Goal: Transaction & Acquisition: Book appointment/travel/reservation

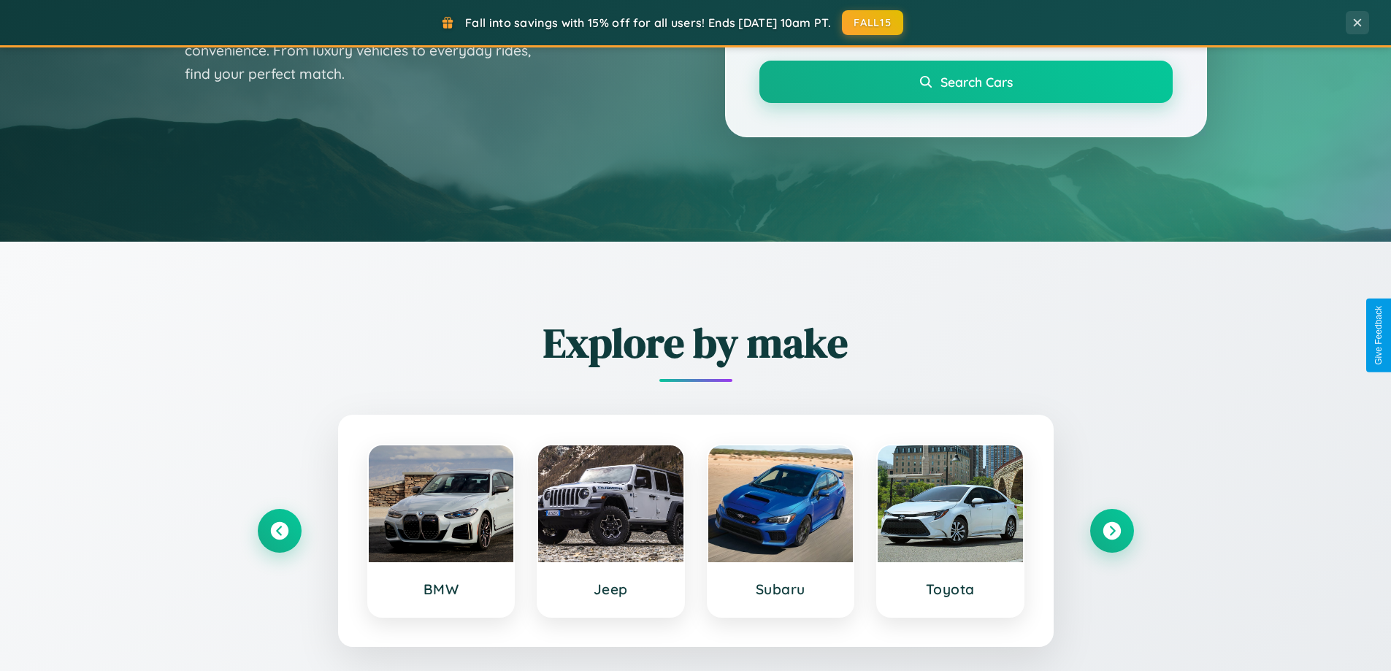
scroll to position [629, 0]
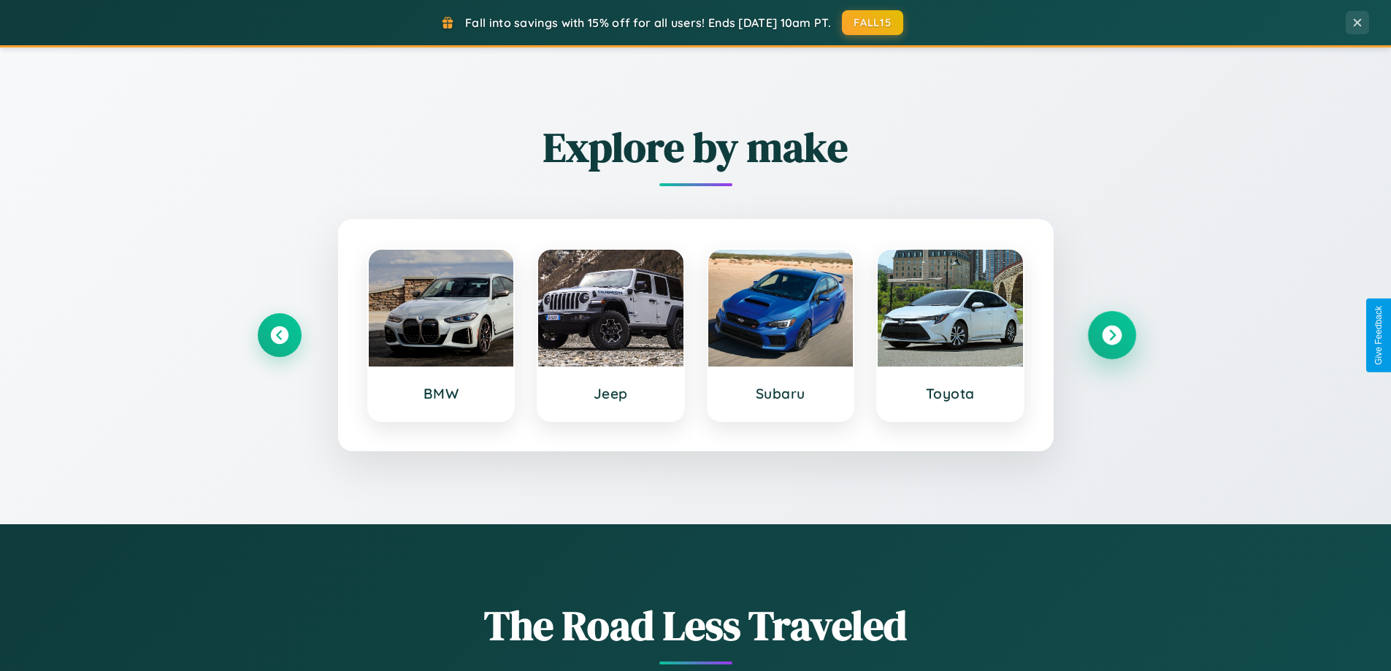
click at [1111, 335] on icon at bounding box center [1112, 336] width 20 height 20
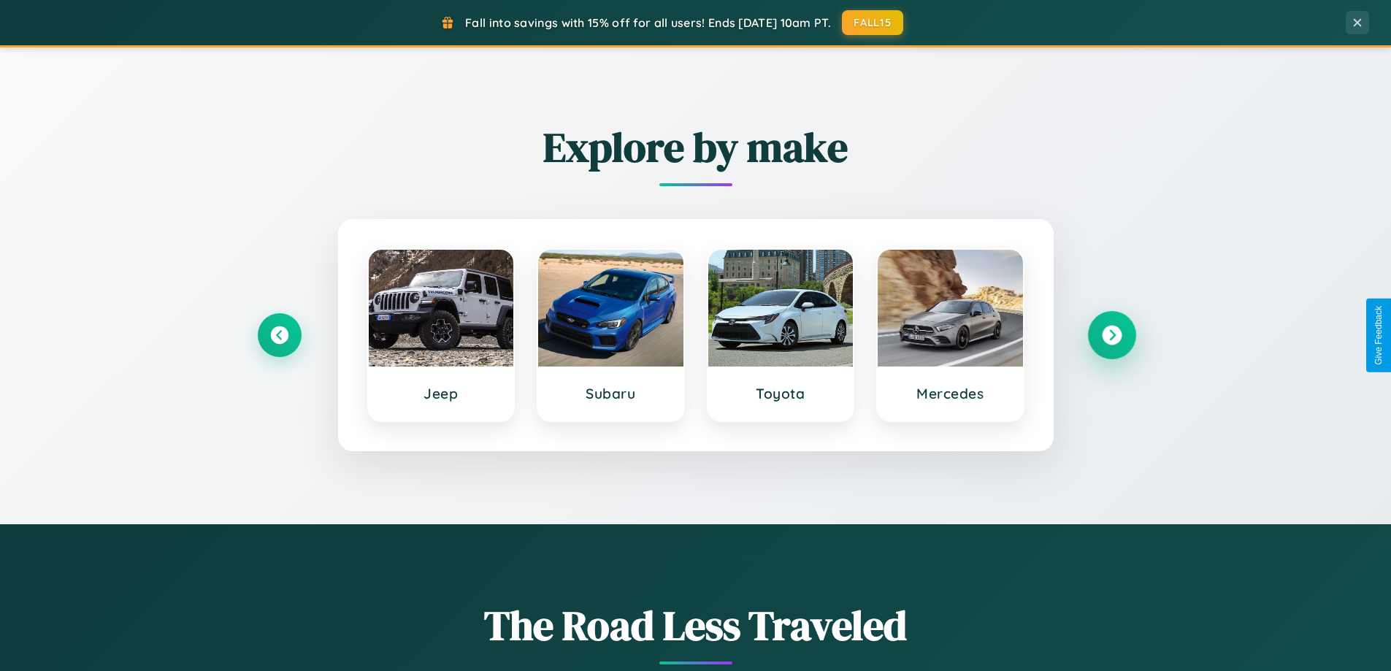
click at [1111, 335] on icon at bounding box center [1112, 336] width 20 height 20
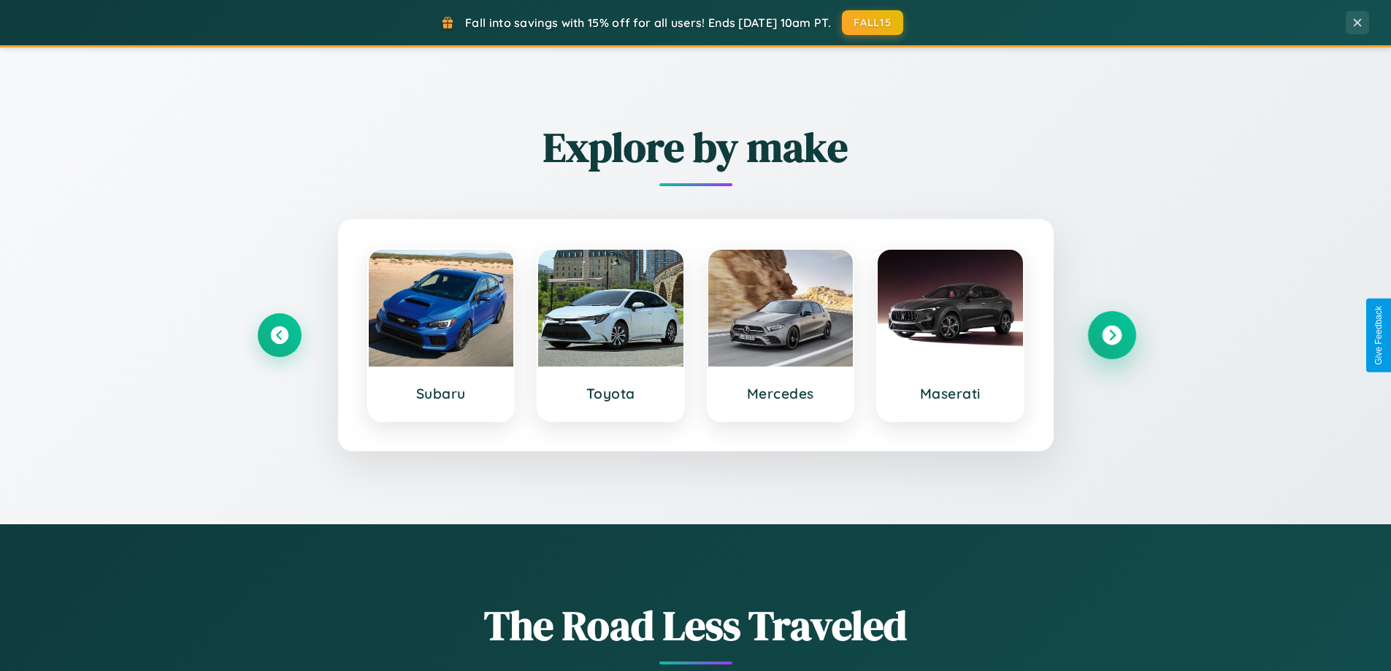
click at [1111, 335] on icon at bounding box center [1112, 336] width 20 height 20
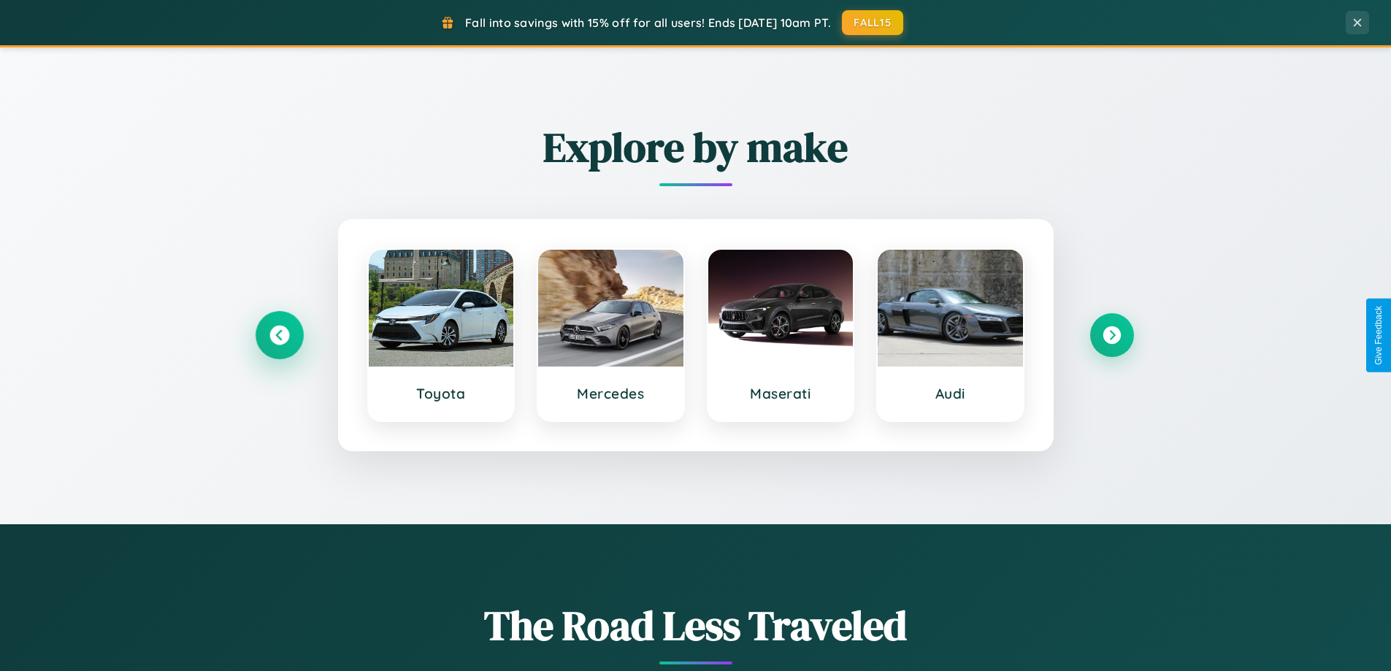
click at [279, 335] on icon at bounding box center [279, 336] width 20 height 20
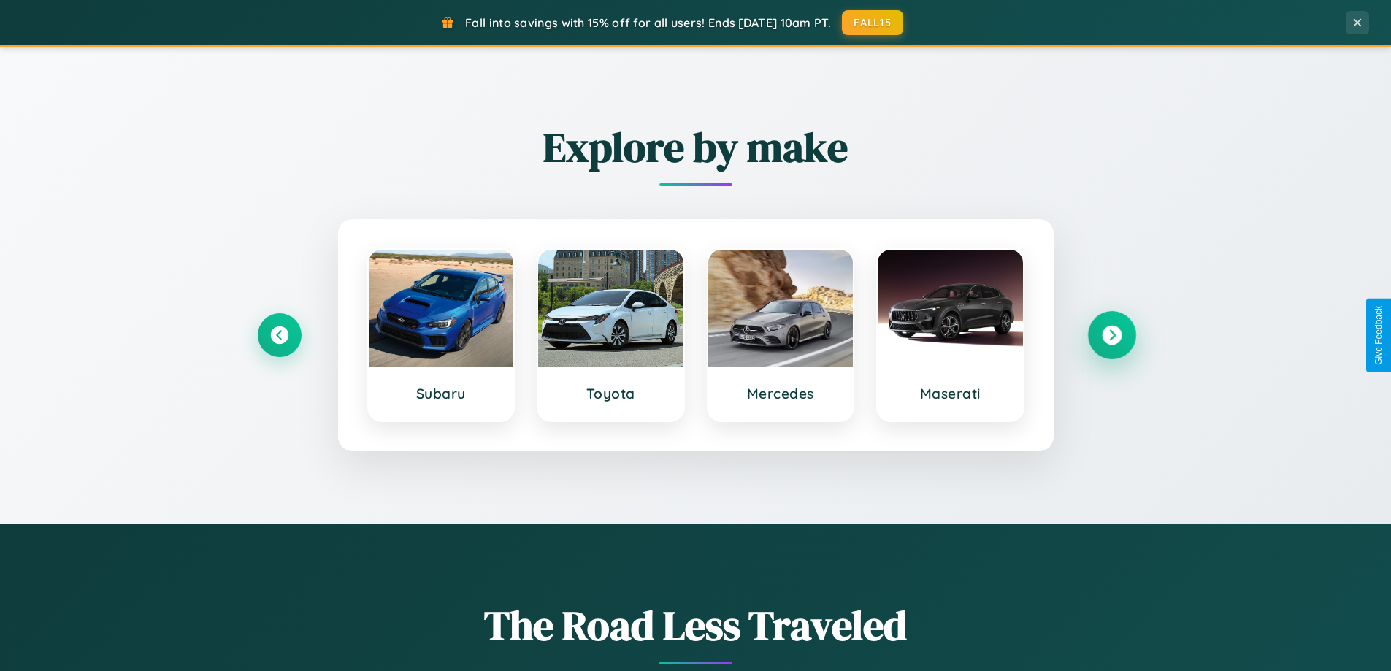
click at [1111, 335] on icon at bounding box center [1112, 336] width 20 height 20
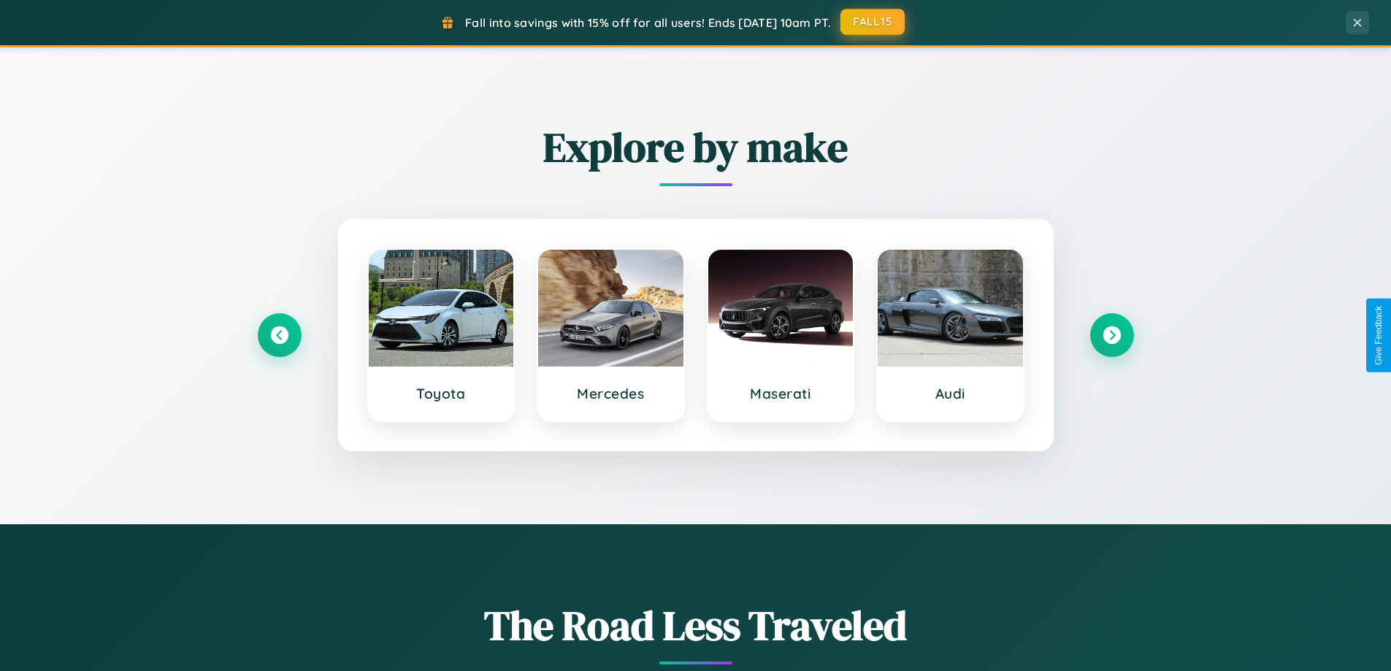
click at [873, 22] on button "FALL15" at bounding box center [873, 22] width 64 height 26
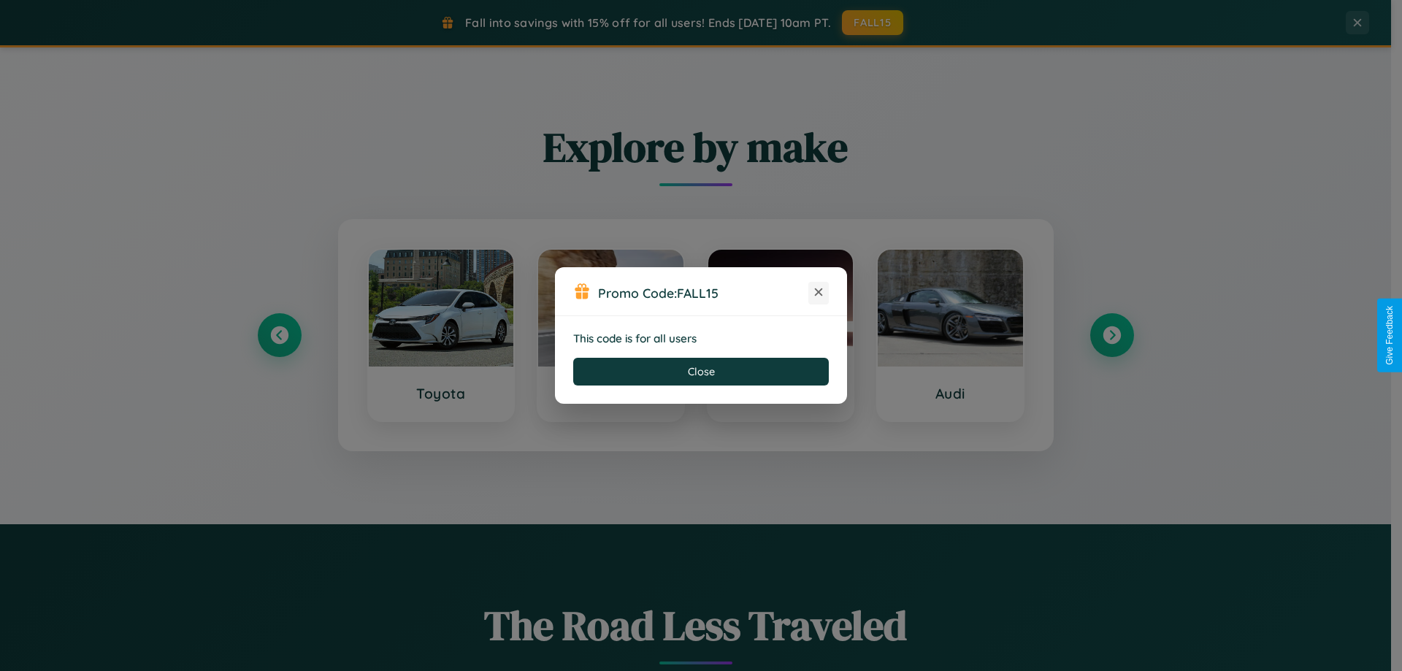
click at [819, 293] on icon at bounding box center [818, 292] width 15 height 15
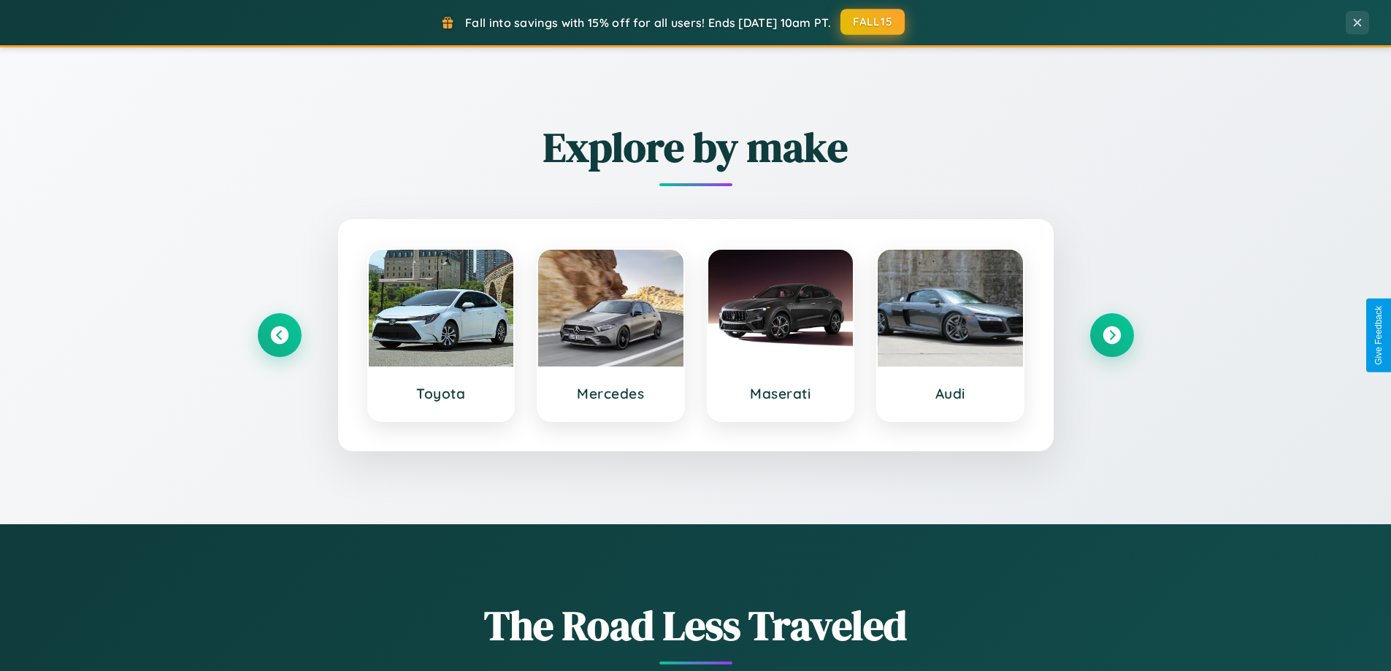
click at [873, 22] on button "FALL15" at bounding box center [873, 22] width 64 height 26
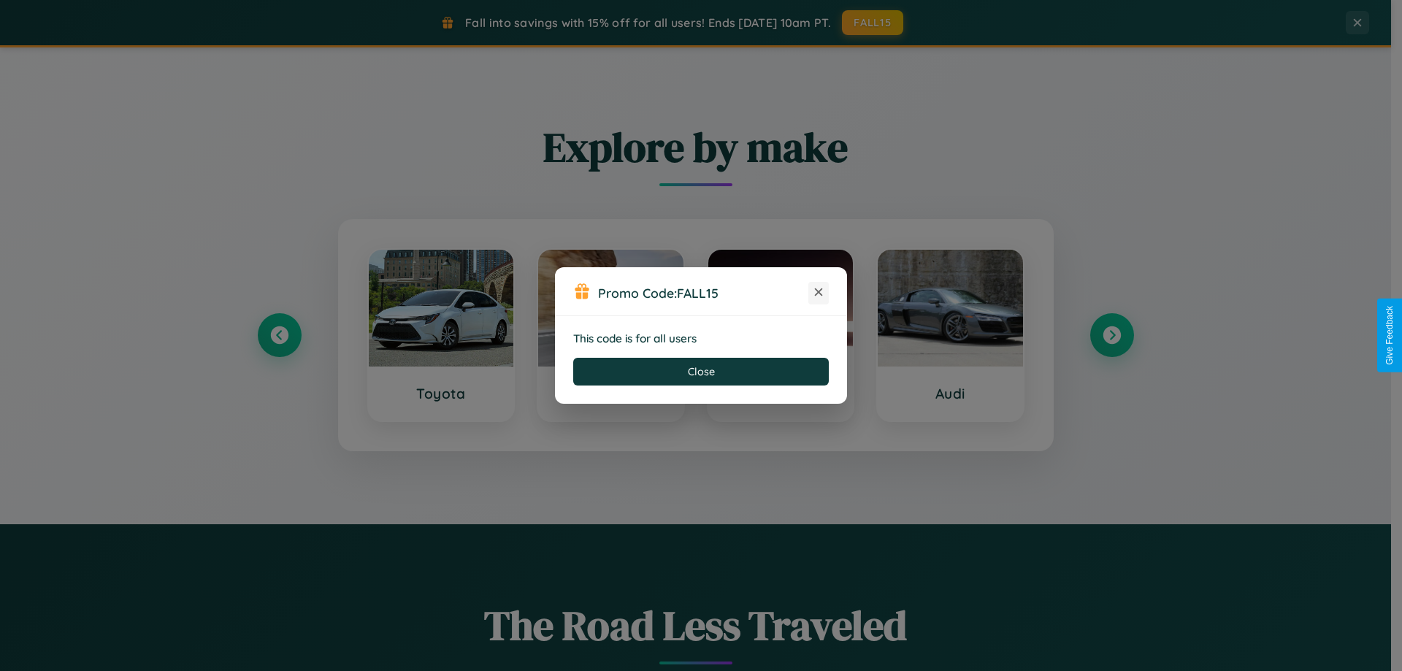
click at [819, 293] on icon at bounding box center [818, 292] width 15 height 15
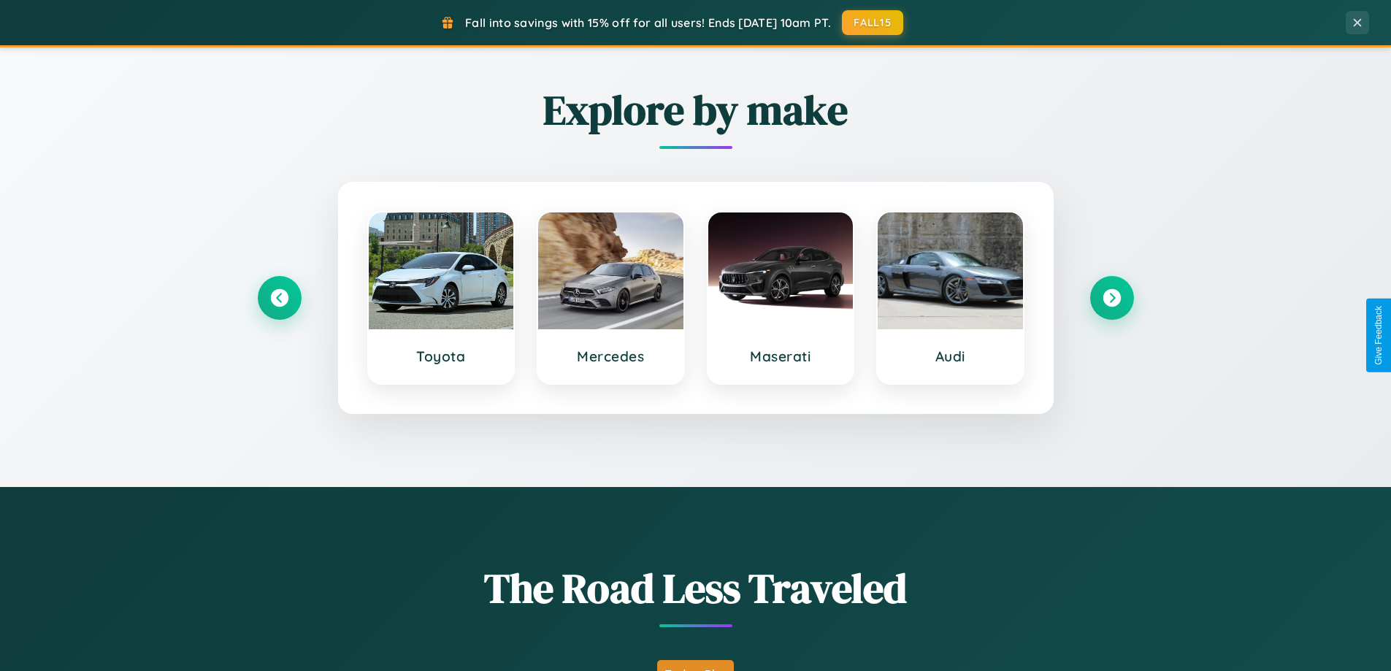
scroll to position [1005, 0]
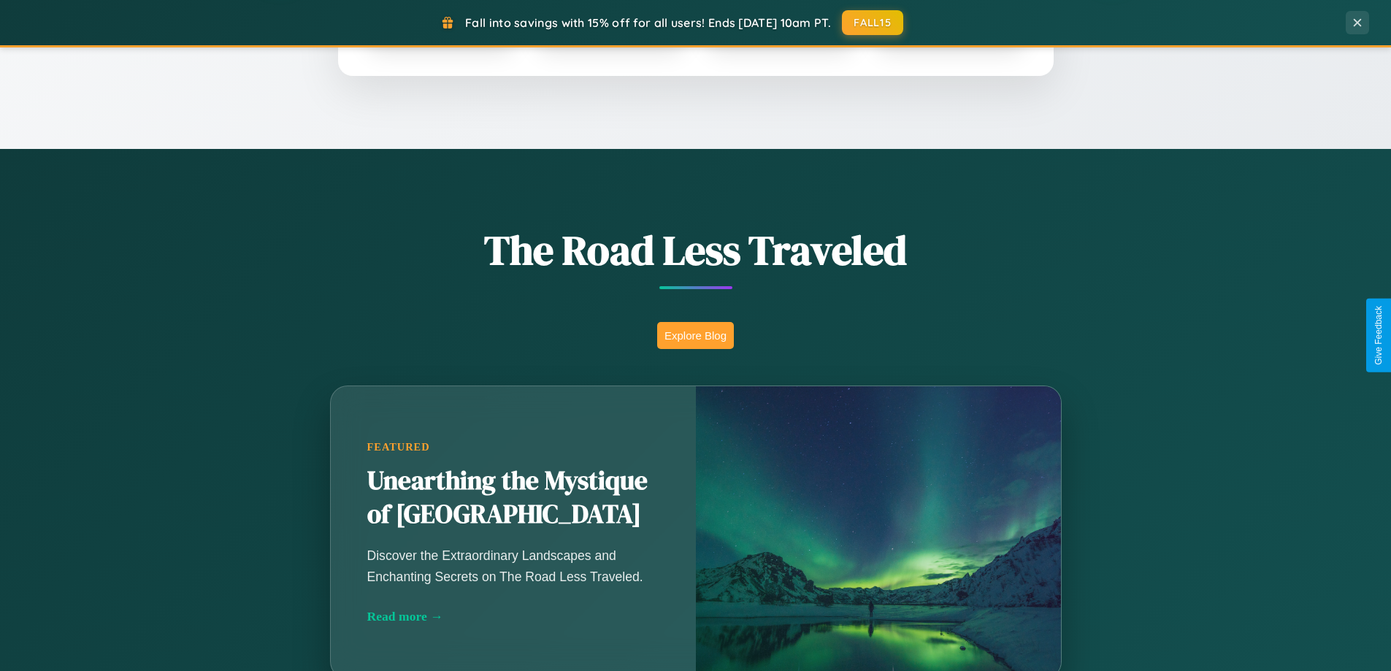
click at [695, 335] on button "Explore Blog" at bounding box center [695, 335] width 77 height 27
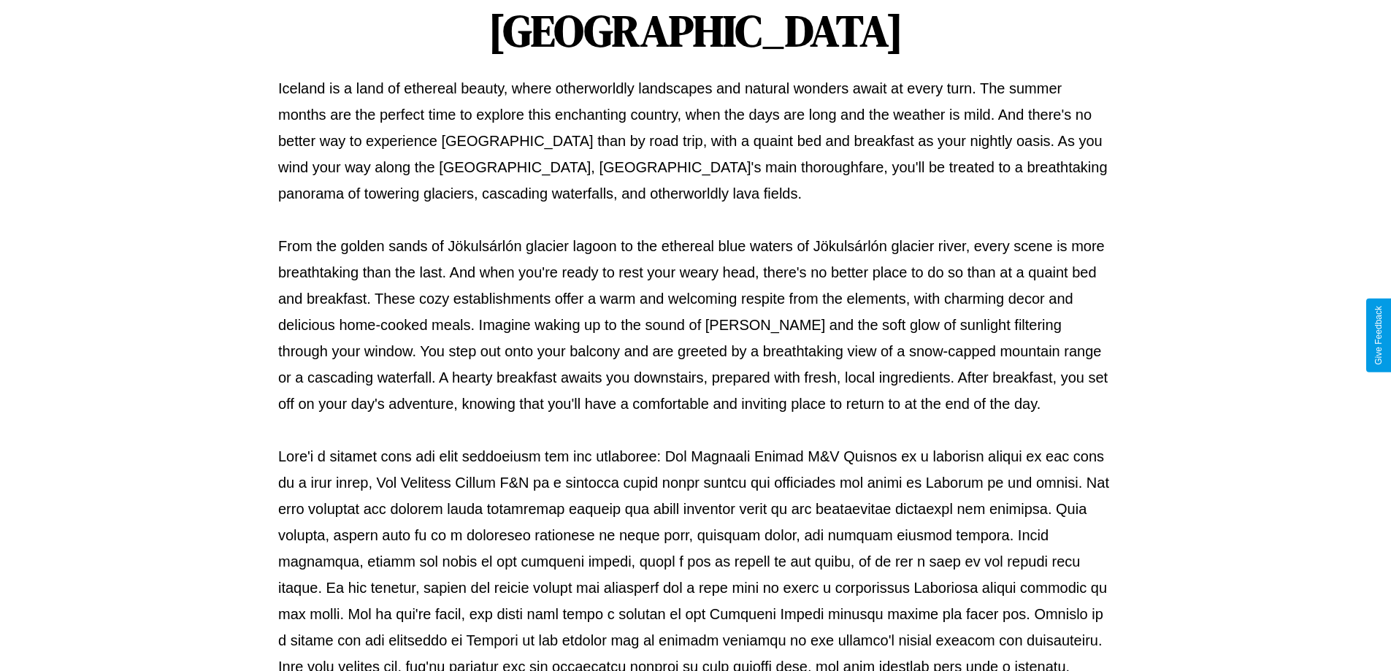
scroll to position [472, 0]
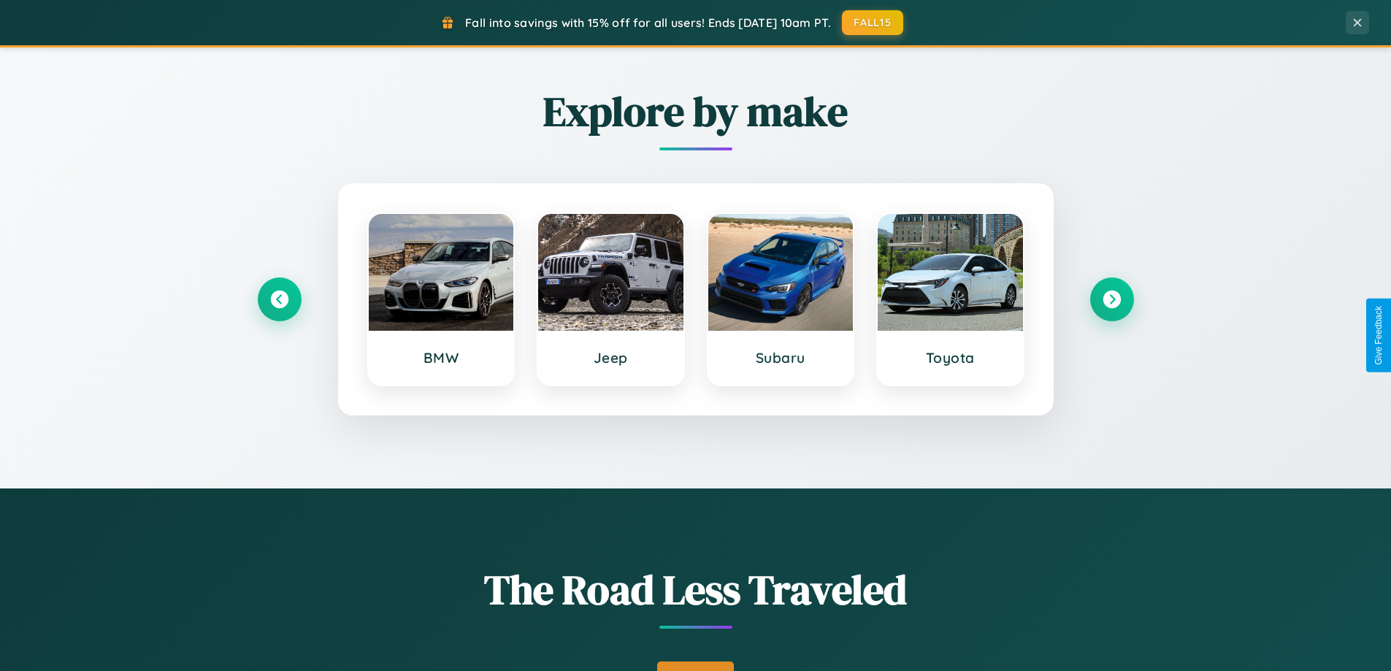
scroll to position [43, 0]
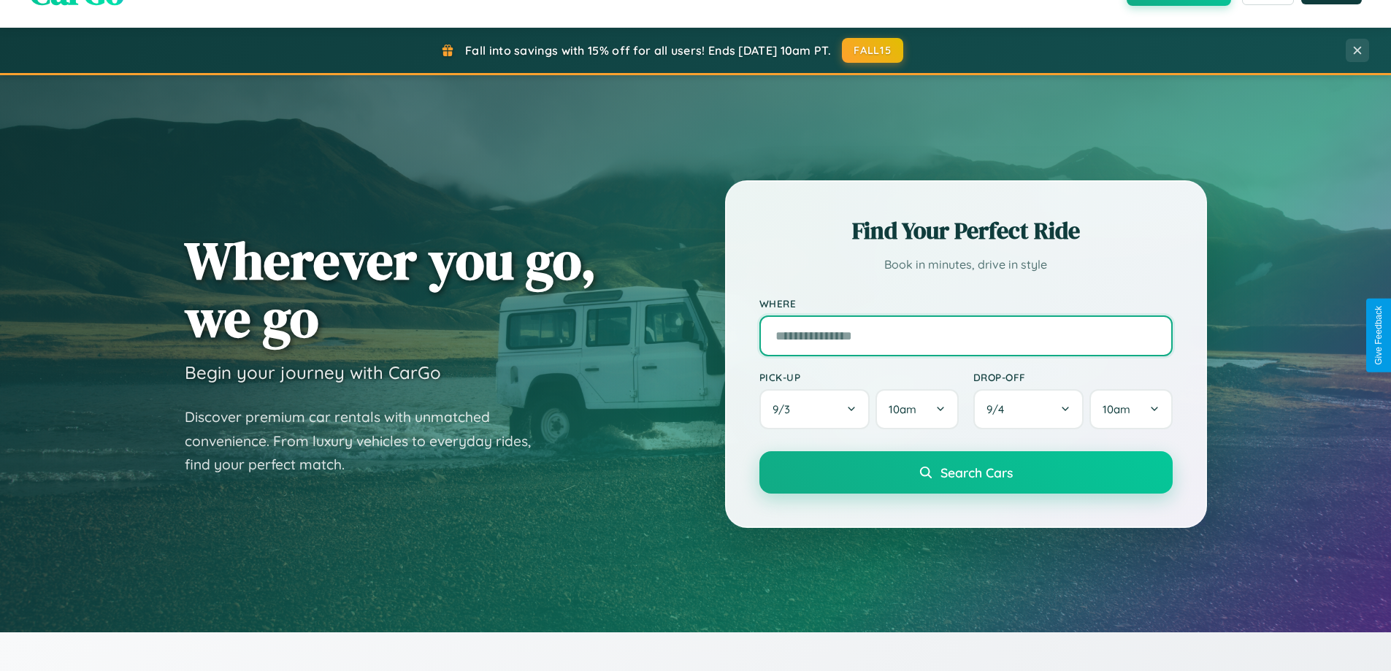
click at [965, 335] on input "text" at bounding box center [965, 335] width 413 height 41
type input "*******"
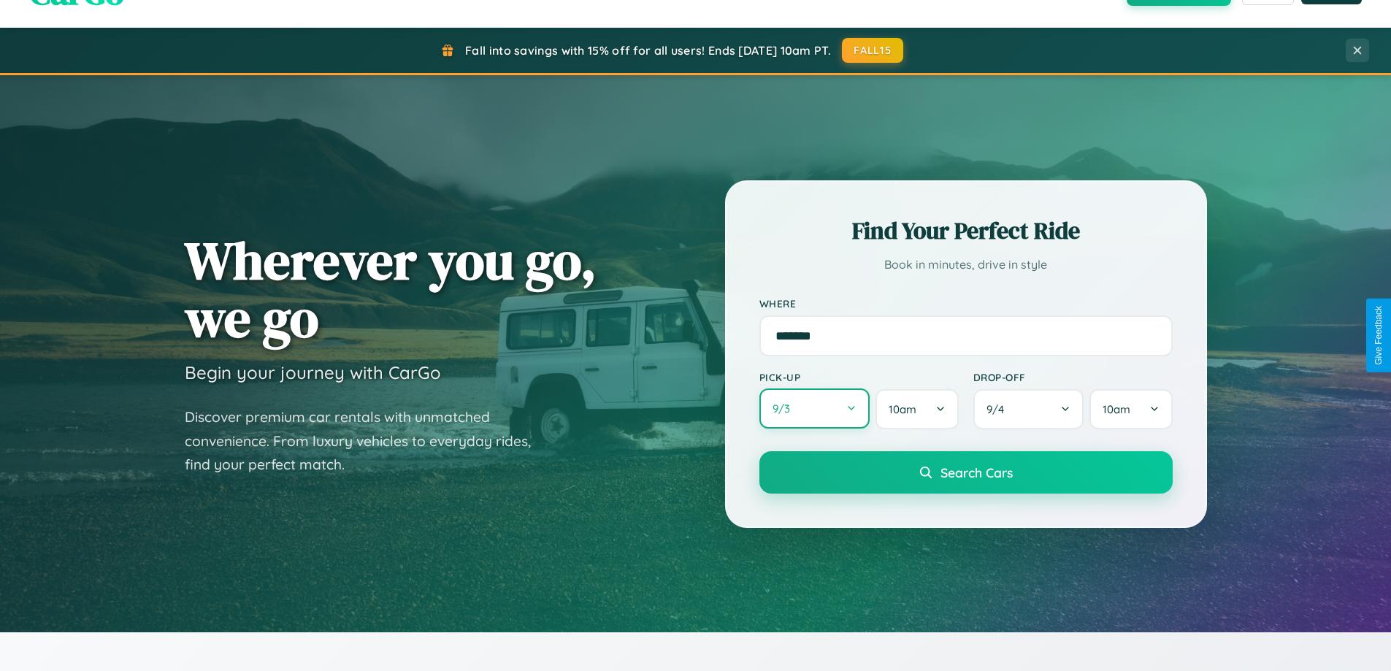
click at [814, 409] on button "9 / 3" at bounding box center [814, 408] width 111 height 40
select select "*"
select select "****"
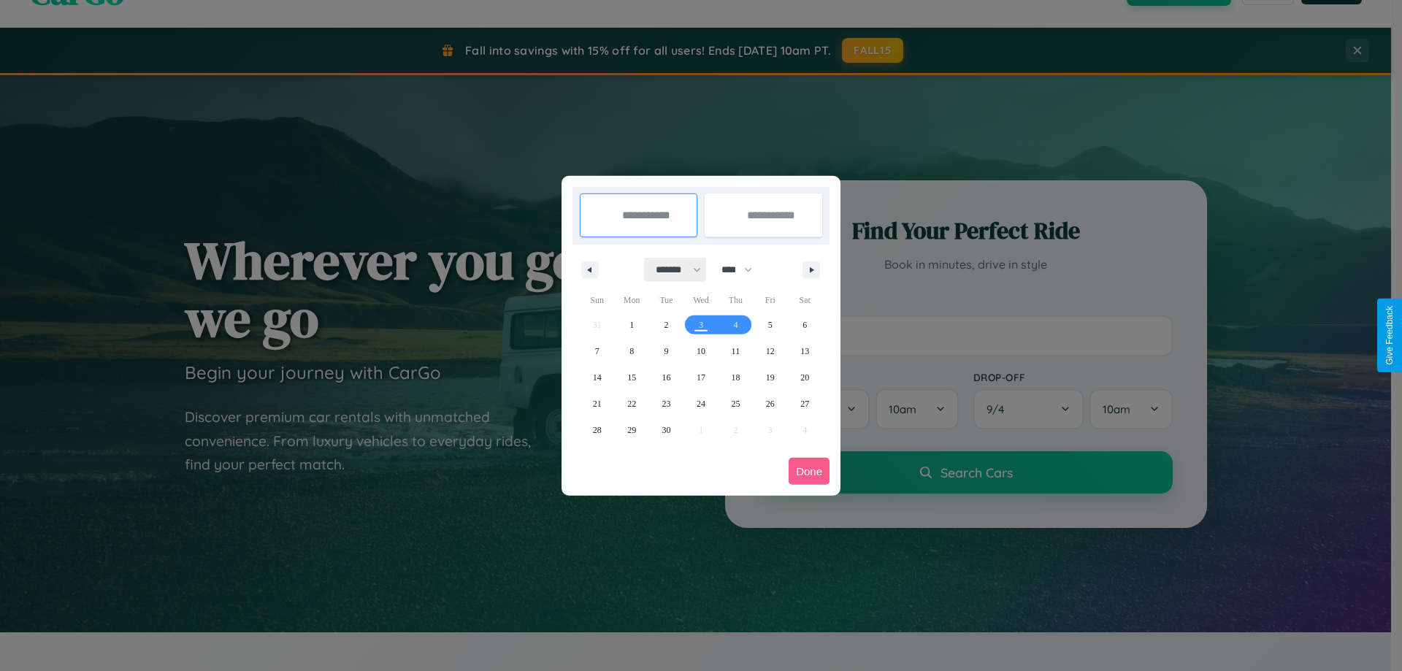
drag, startPoint x: 672, startPoint y: 269, endPoint x: 701, endPoint y: 293, distance: 37.4
click at [672, 269] on select "******* ******** ***** ***** *** **** **** ****** ********* ******* ******** **…" at bounding box center [676, 270] width 62 height 24
select select "*"
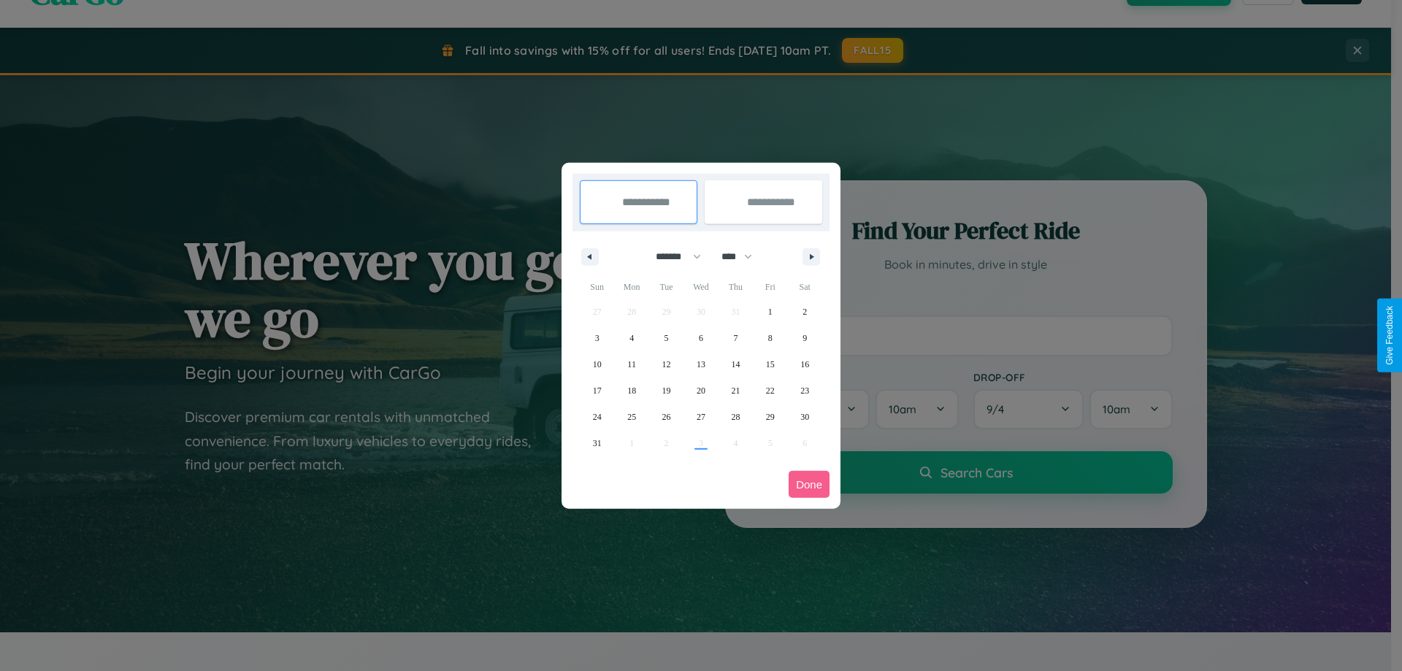
click at [743, 256] on select "**** **** **** **** **** **** **** **** **** **** **** **** **** **** **** ****…" at bounding box center [736, 257] width 44 height 24
select select "****"
click at [770, 390] on span "21" at bounding box center [770, 391] width 9 height 26
type input "**********"
click at [597, 416] on span "23" at bounding box center [597, 417] width 9 height 26
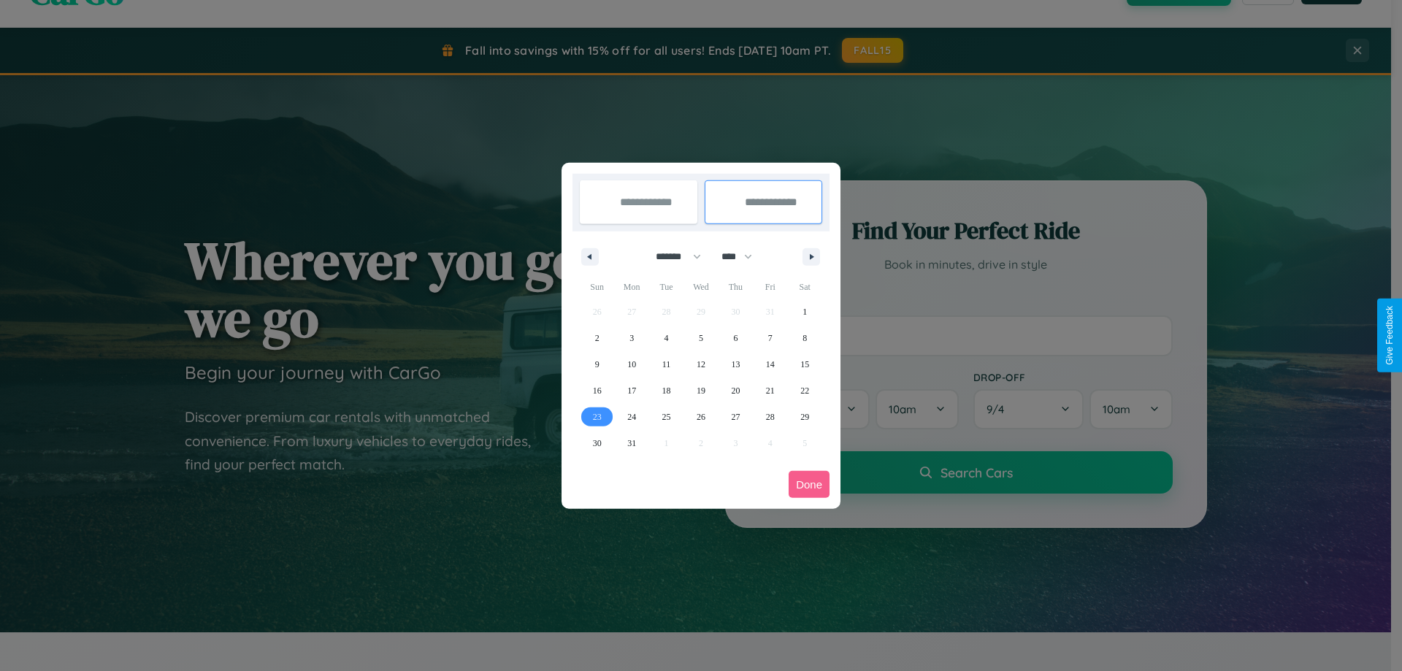
type input "**********"
click at [809, 484] on button "Done" at bounding box center [809, 484] width 41 height 27
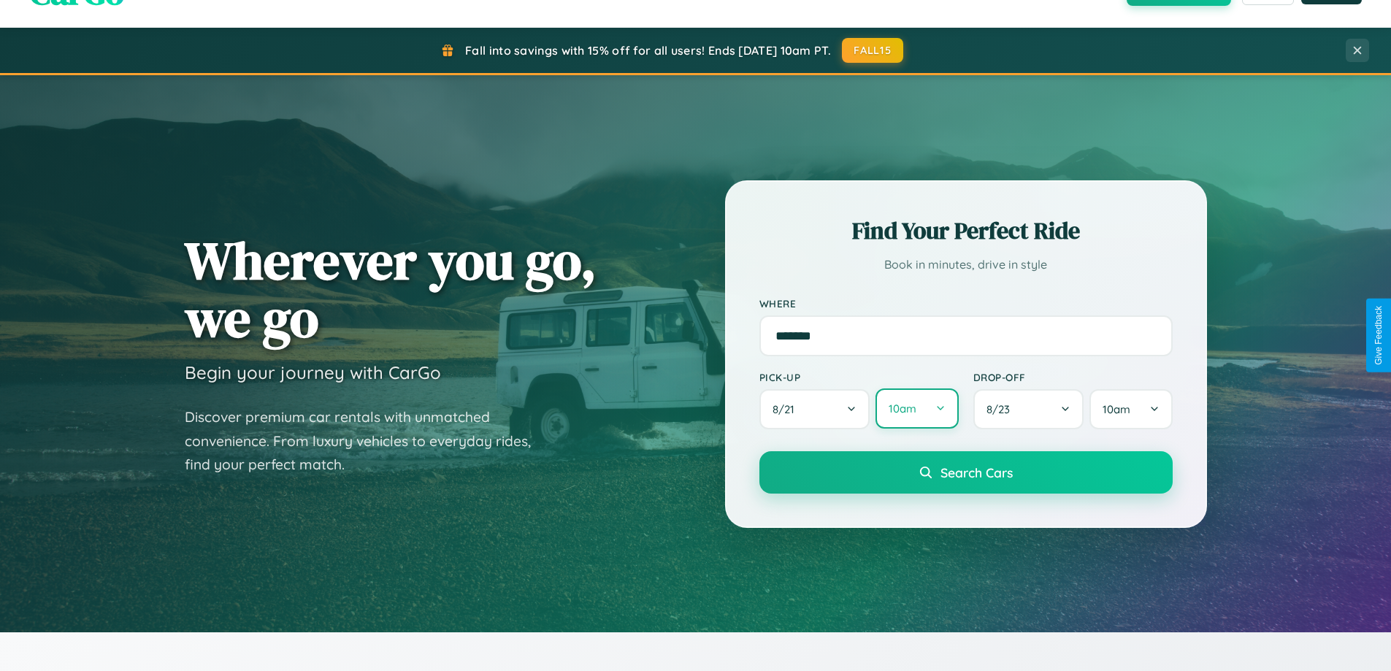
click at [916, 410] on button "10am" at bounding box center [917, 408] width 83 height 40
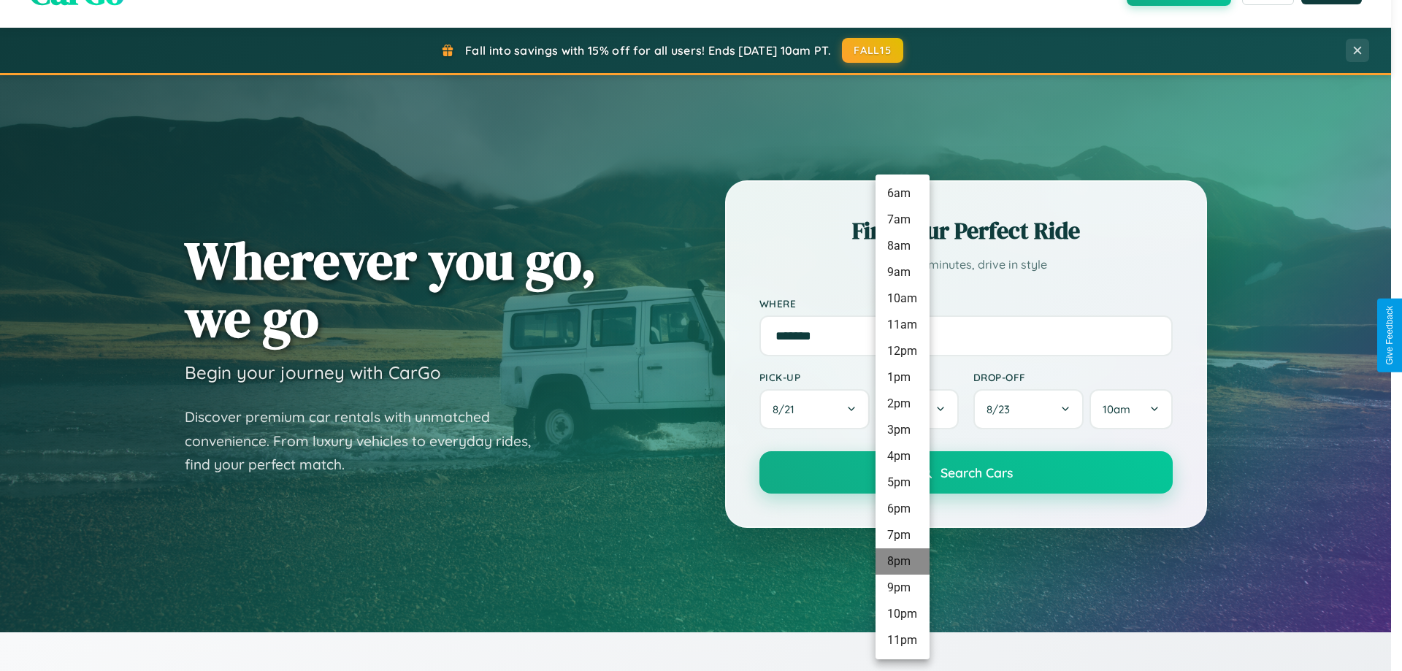
click at [902, 562] on li "8pm" at bounding box center [903, 561] width 54 height 26
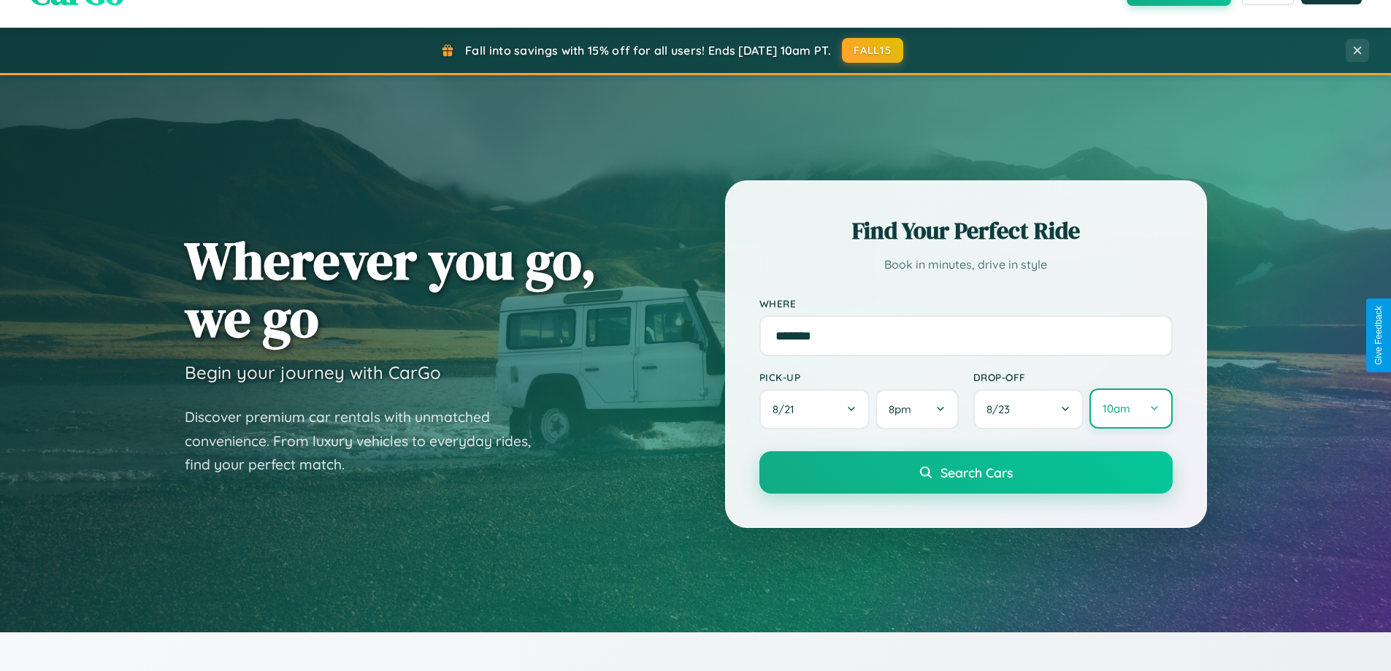
click at [1130, 409] on button "10am" at bounding box center [1131, 408] width 83 height 40
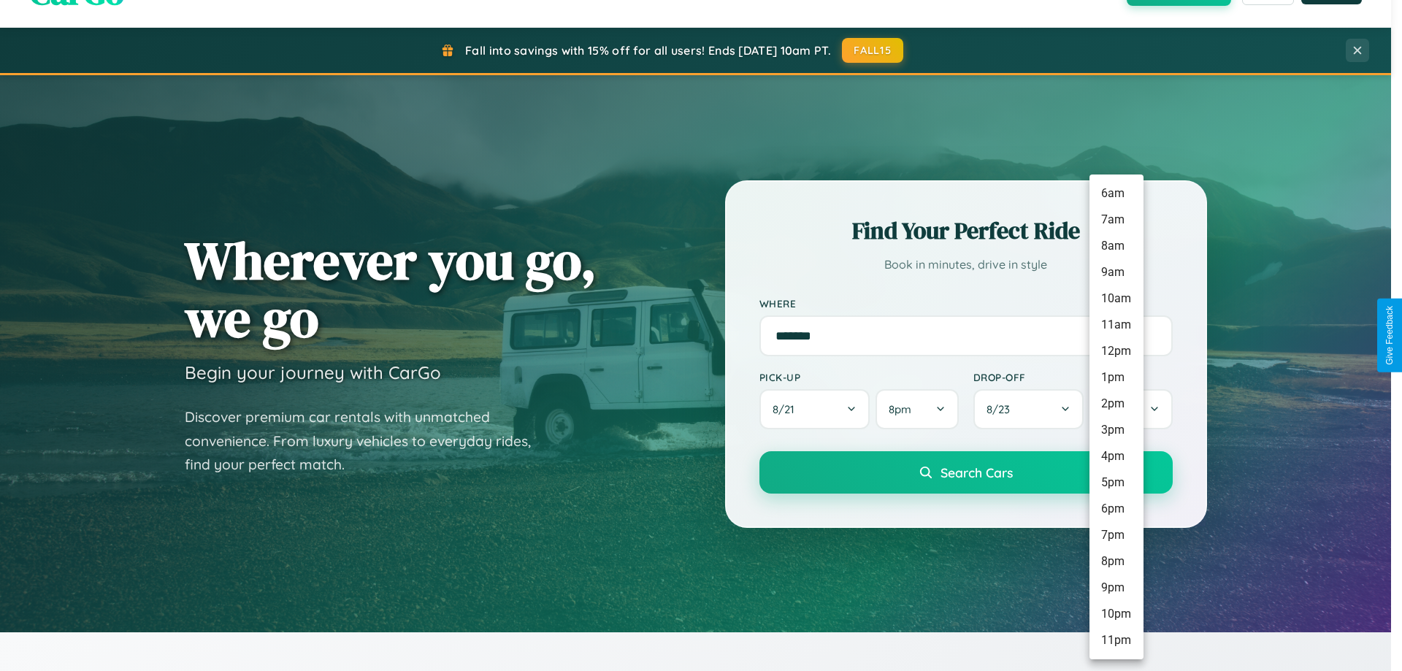
click at [1116, 456] on li "4pm" at bounding box center [1117, 456] width 54 height 26
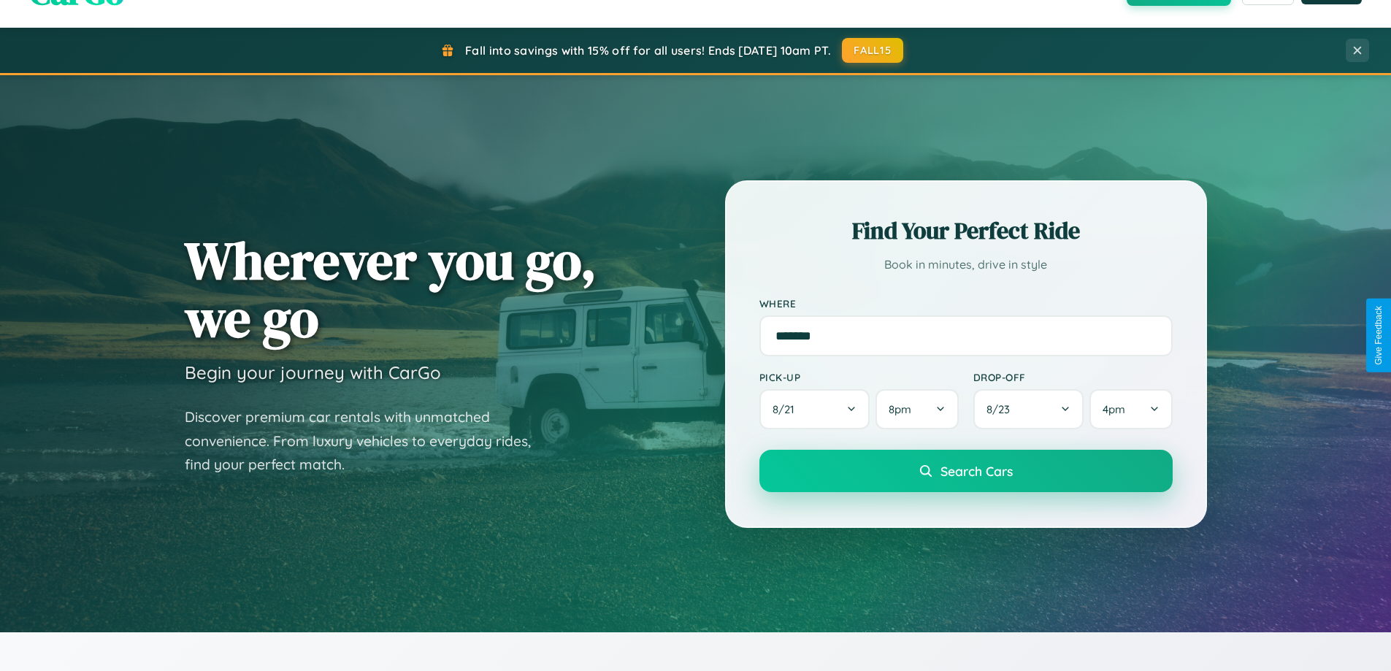
click at [965, 471] on span "Search Cars" at bounding box center [977, 471] width 72 height 16
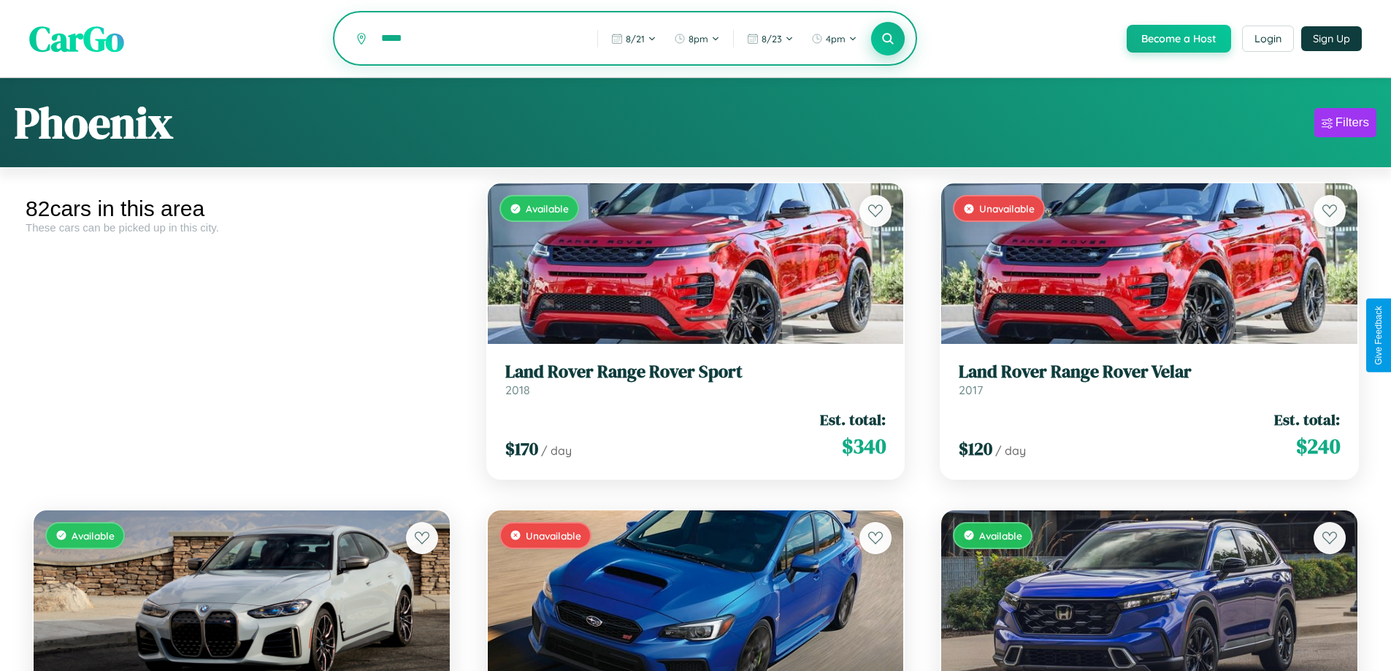
type input "*****"
click at [887, 39] on icon at bounding box center [888, 38] width 14 height 14
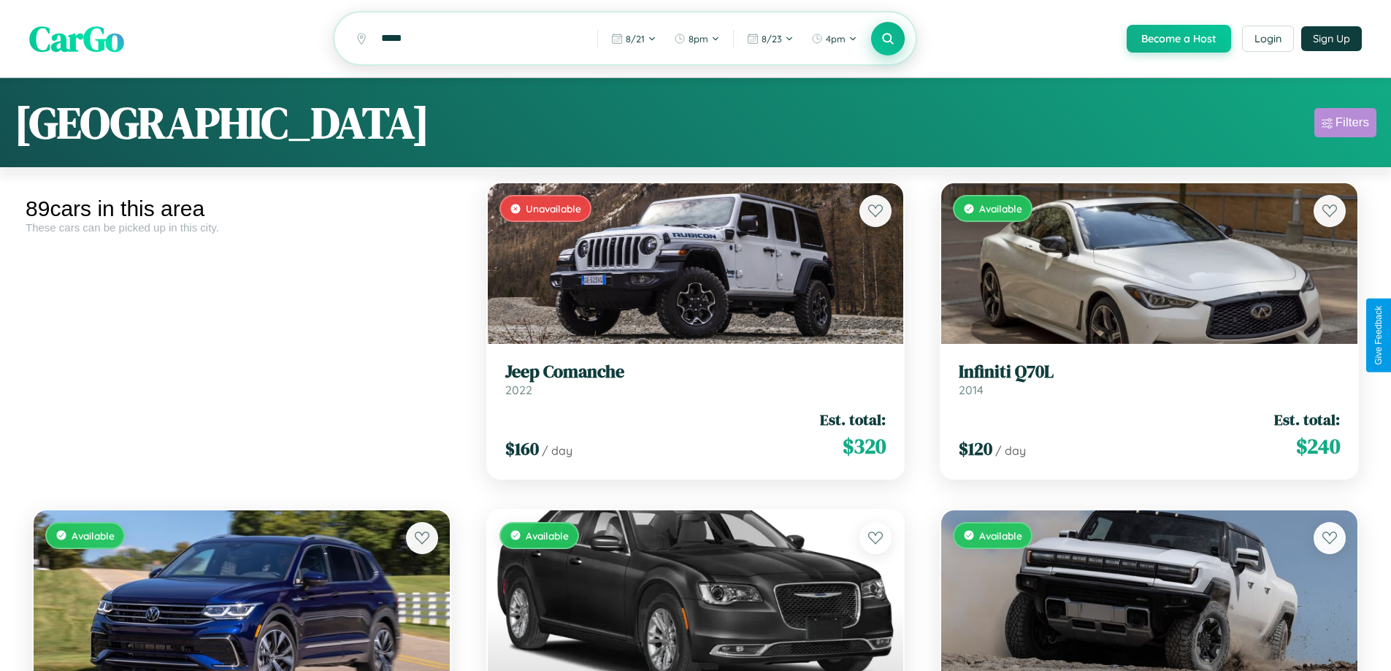
click at [1345, 125] on div "Filters" at bounding box center [1353, 122] width 34 height 15
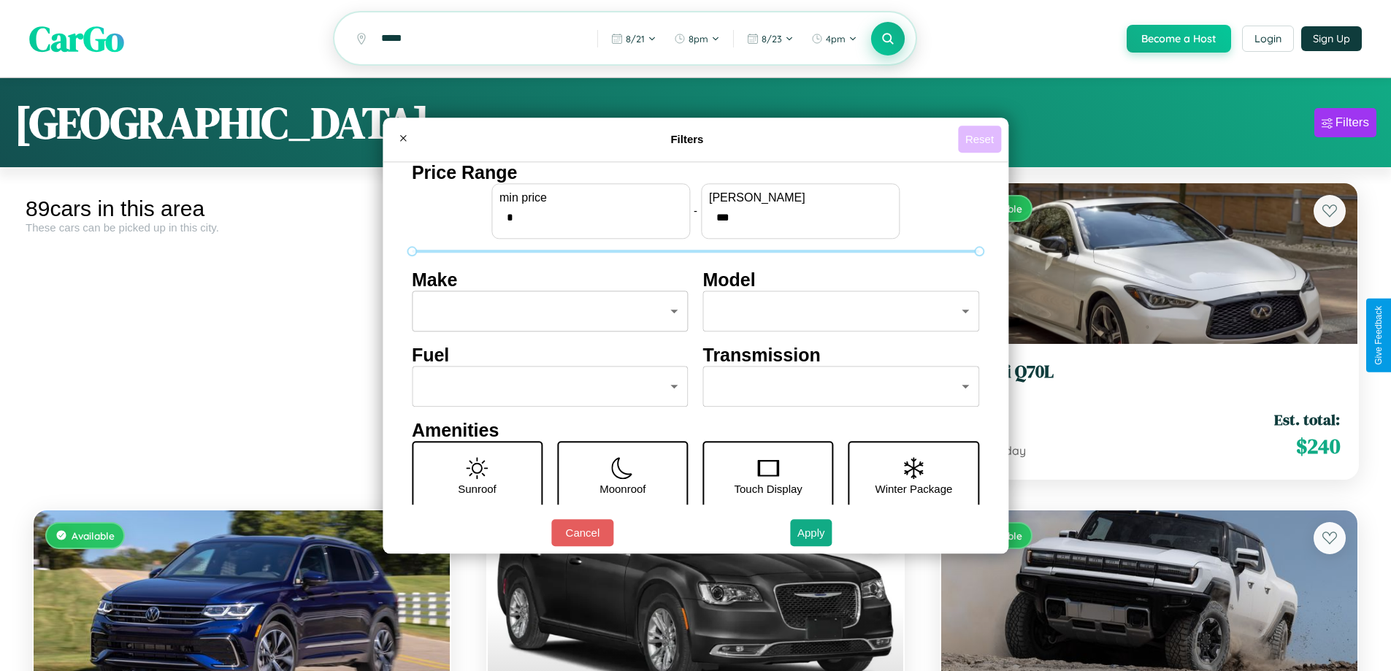
click at [981, 139] on button "Reset" at bounding box center [979, 139] width 43 height 27
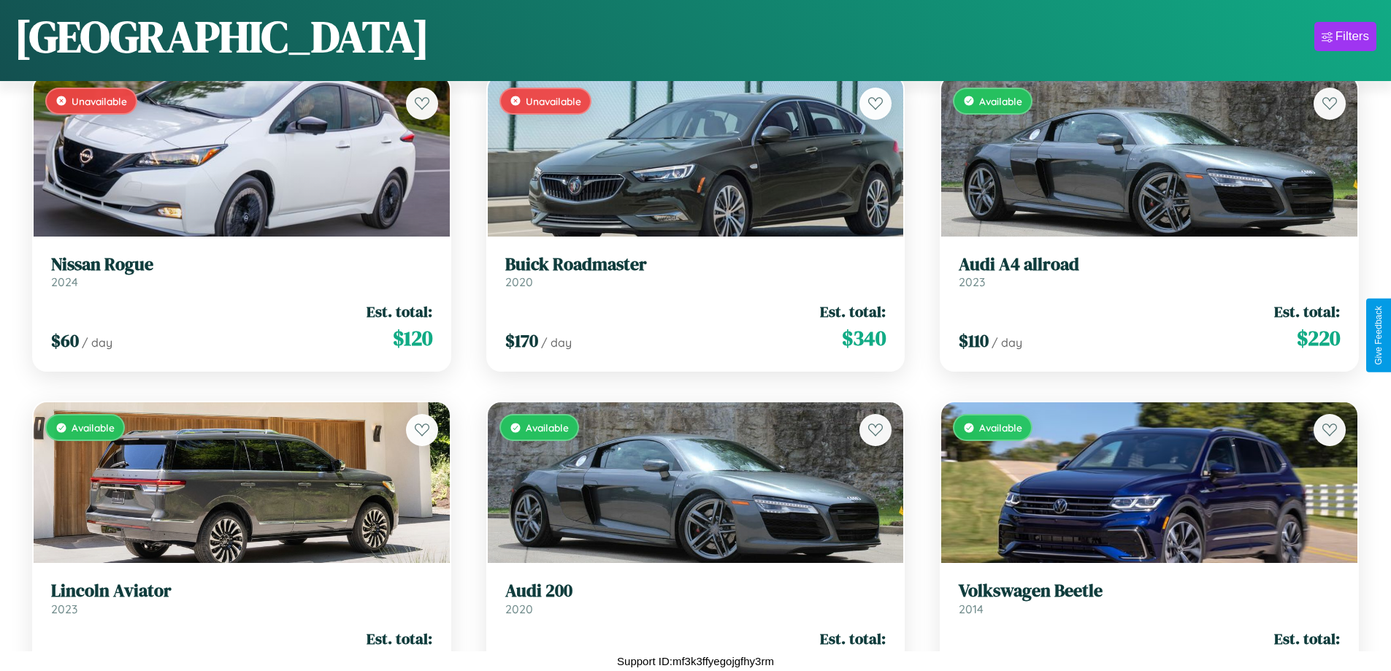
scroll to position [2495, 0]
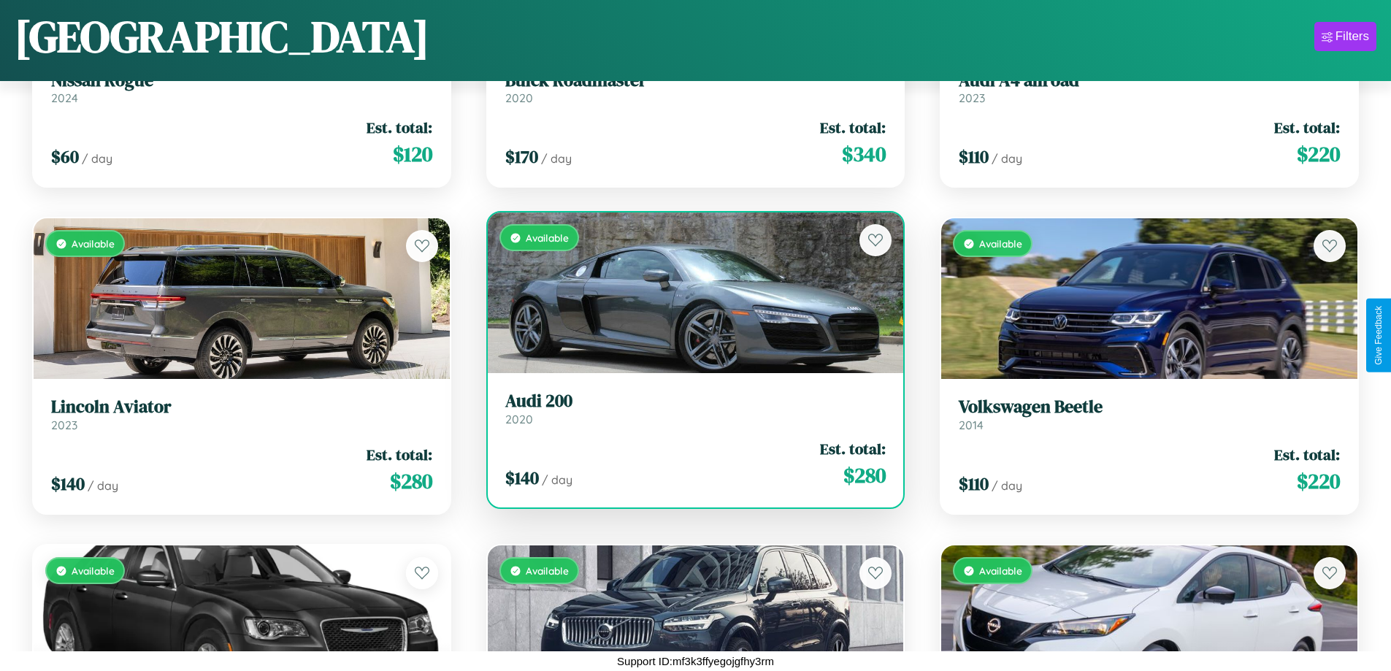
click at [689, 413] on link "Audi 200 2020" at bounding box center [695, 409] width 381 height 36
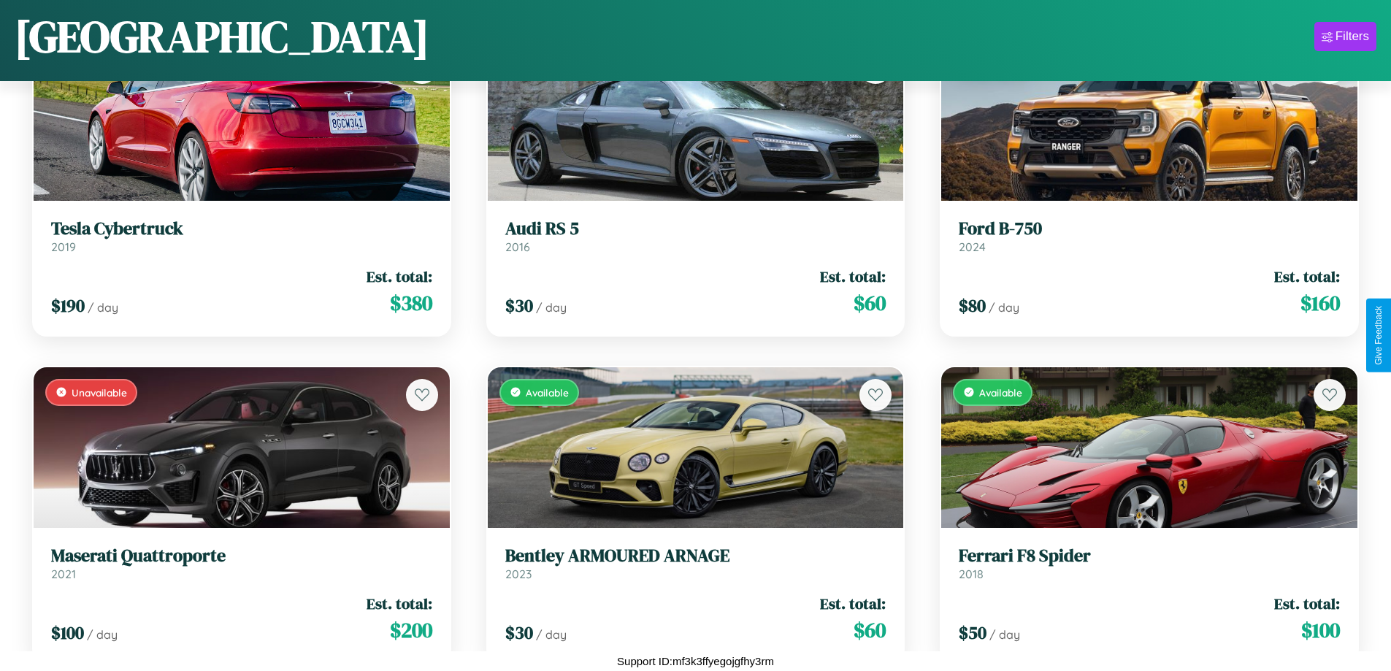
scroll to position [7400, 0]
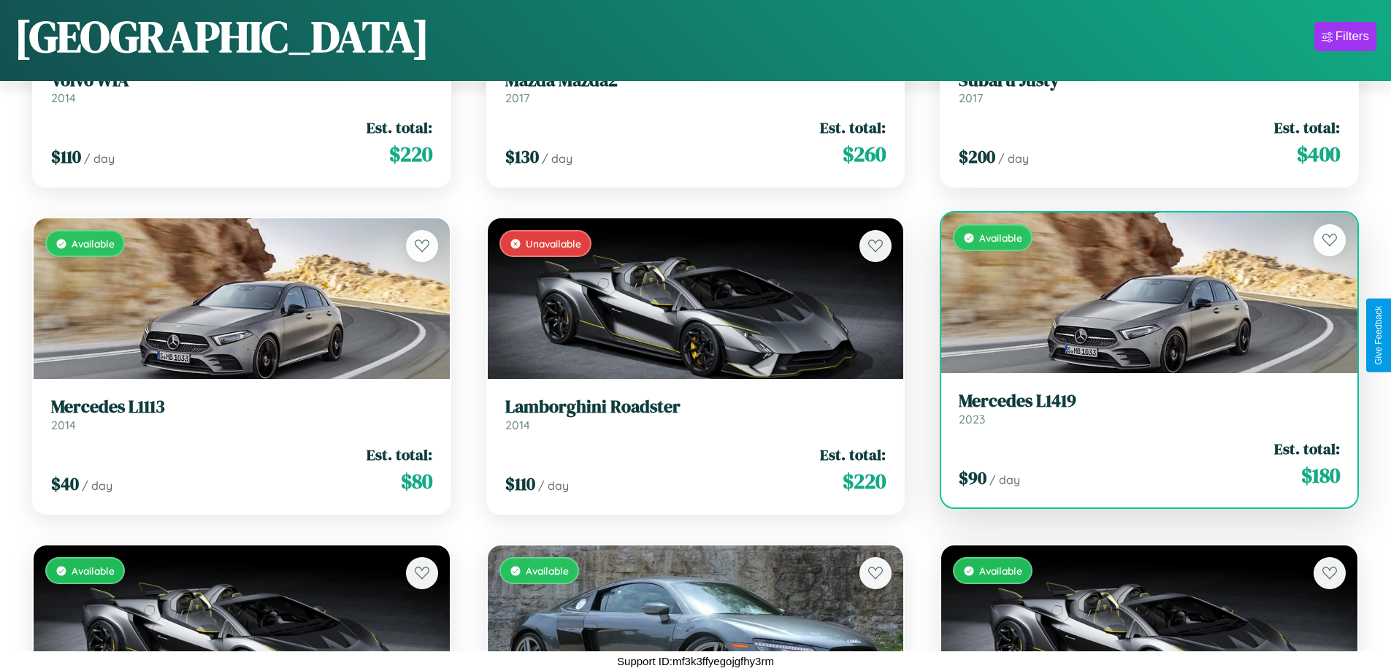
click at [1140, 414] on link "Mercedes L1419 2023" at bounding box center [1149, 409] width 381 height 36
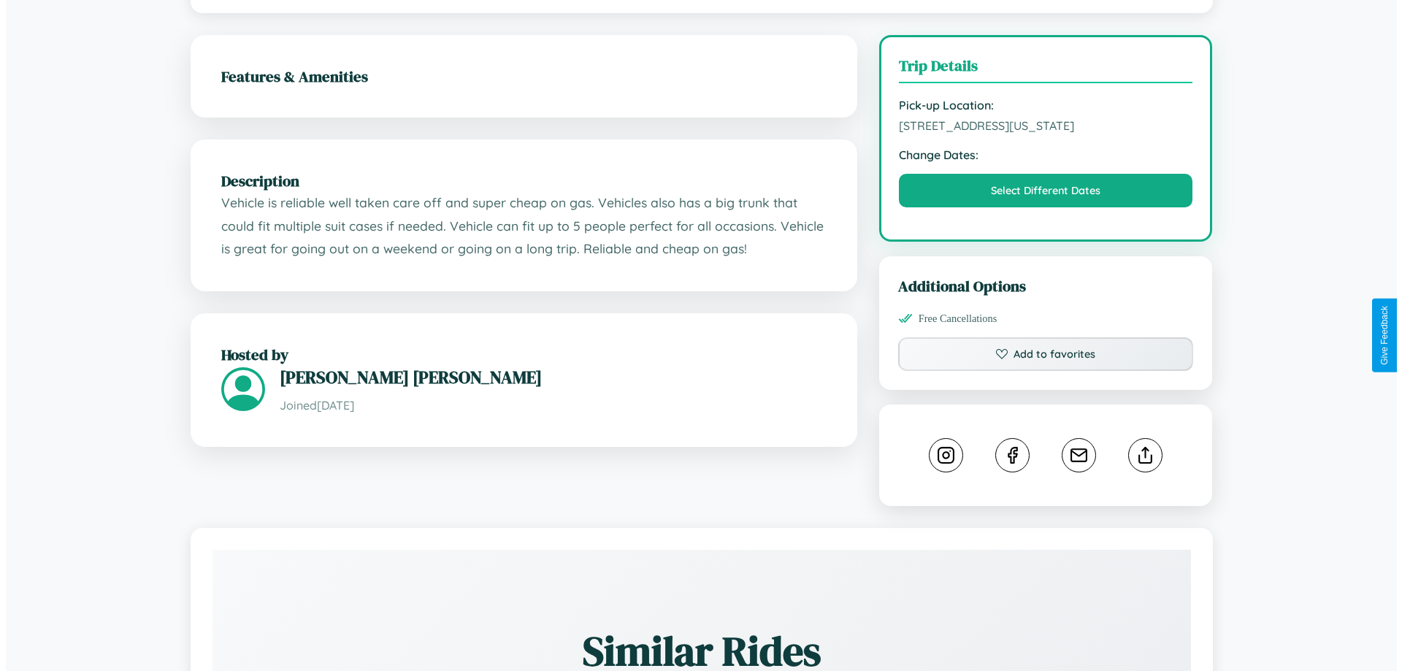
scroll to position [379, 0]
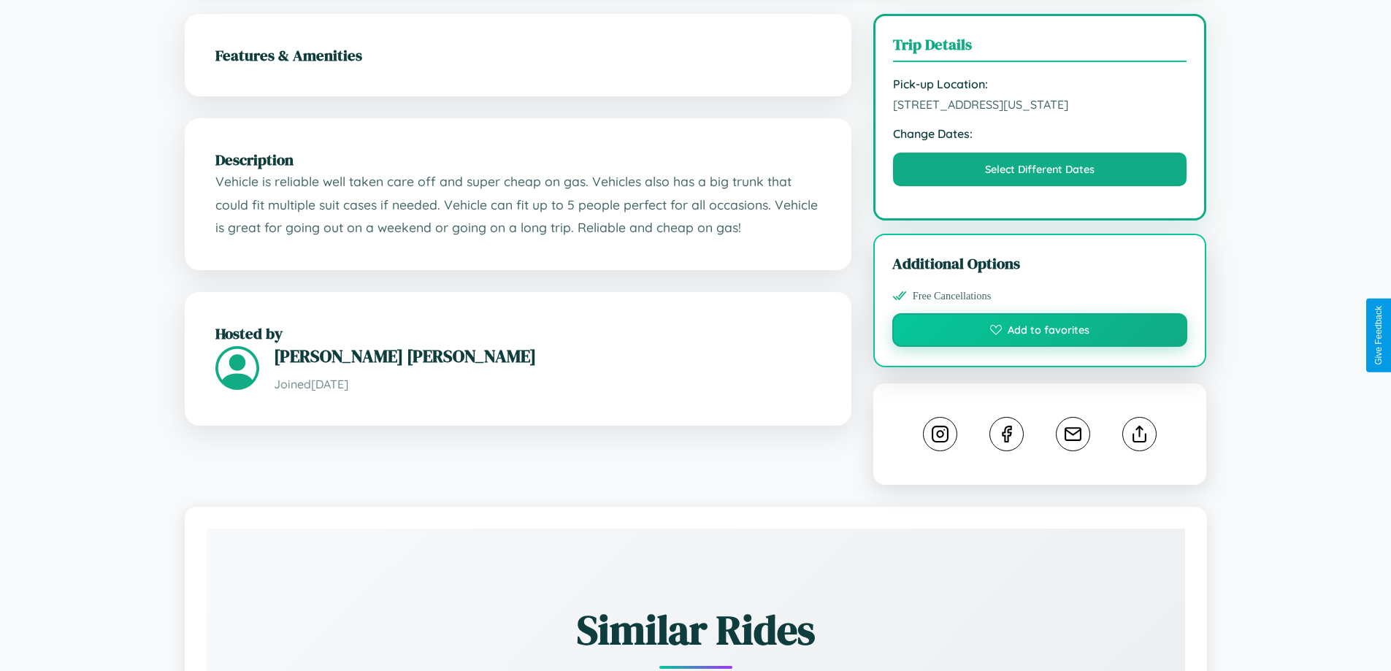
click at [1040, 335] on button "Add to favorites" at bounding box center [1040, 330] width 296 height 34
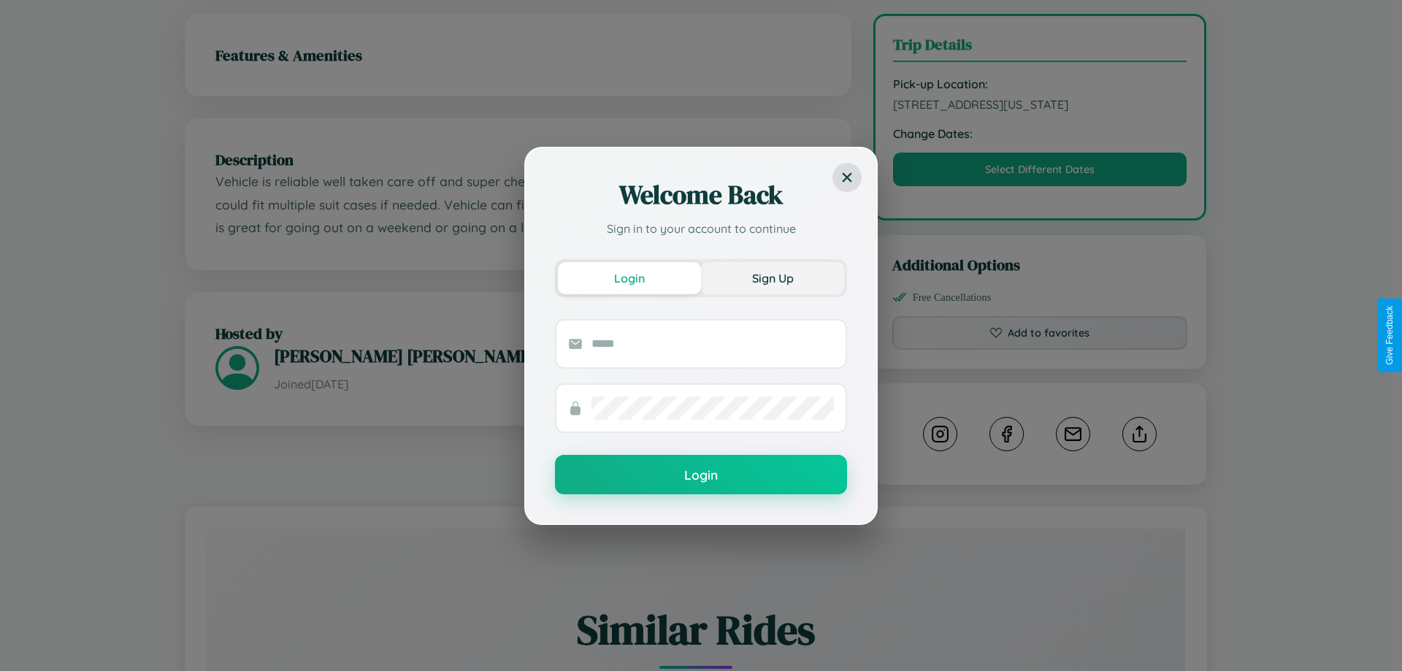
click at [773, 277] on button "Sign Up" at bounding box center [772, 278] width 143 height 32
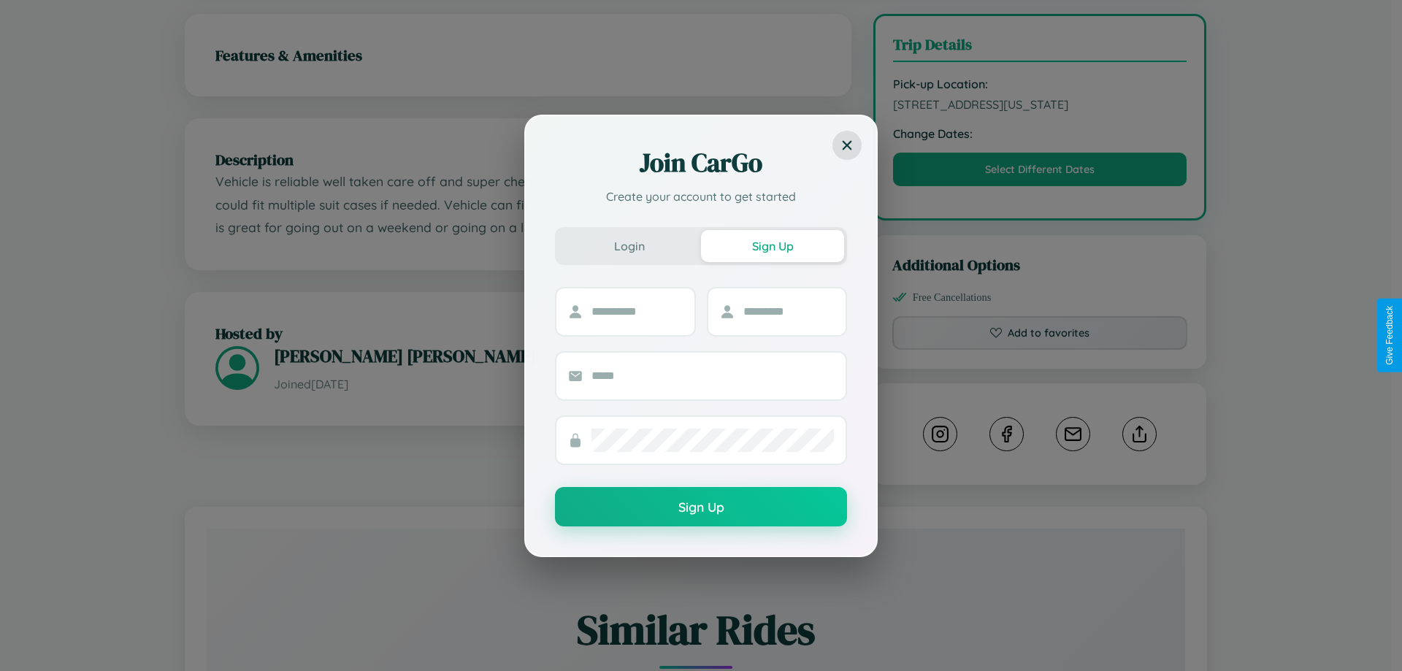
click at [1040, 335] on div "Join CarGo Create your account to get started Login Sign Up Sign Up" at bounding box center [701, 335] width 1402 height 671
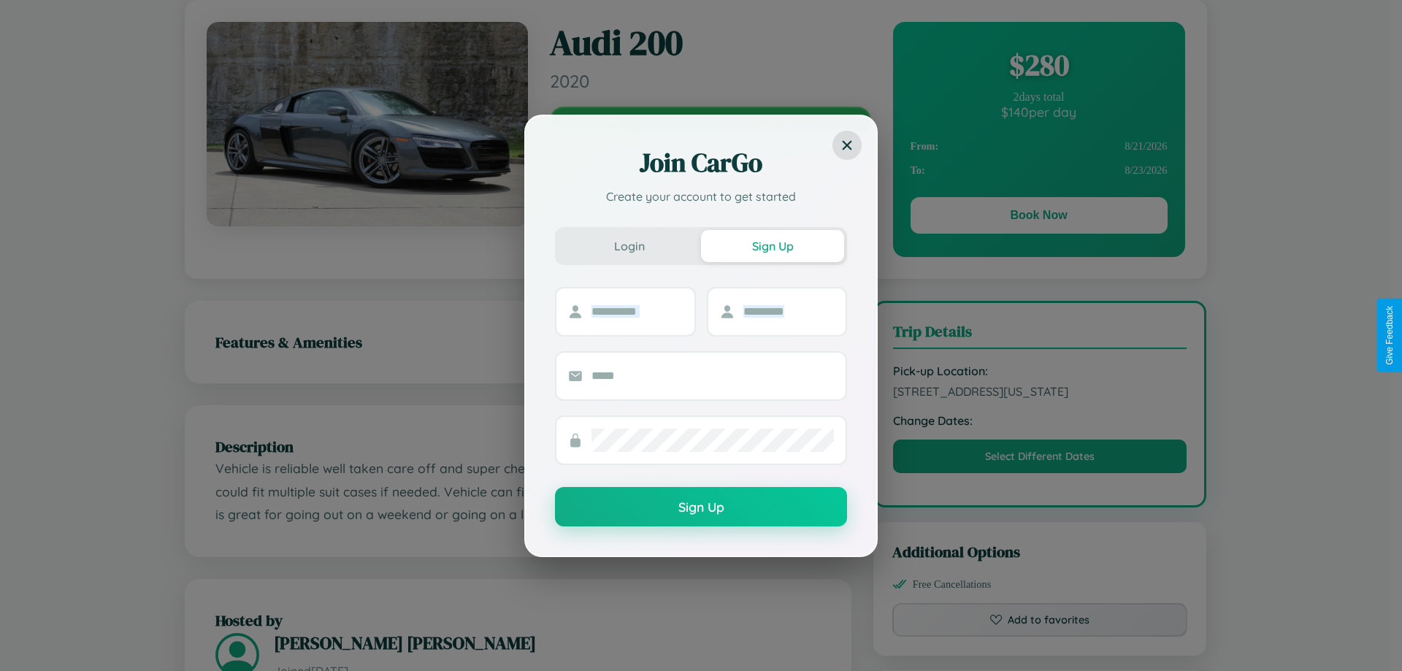
scroll to position [0, 0]
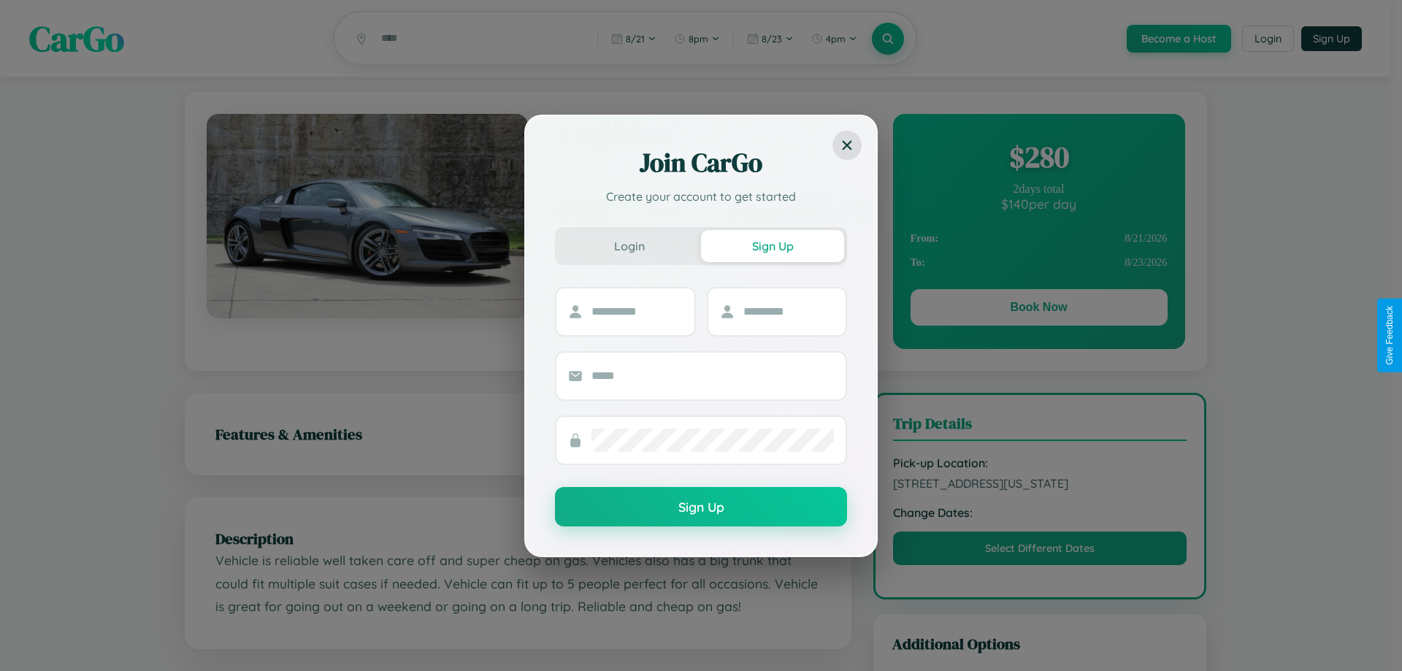
click at [1038, 159] on div "Join CarGo Create your account to get started Login Sign Up Sign Up" at bounding box center [701, 335] width 1402 height 671
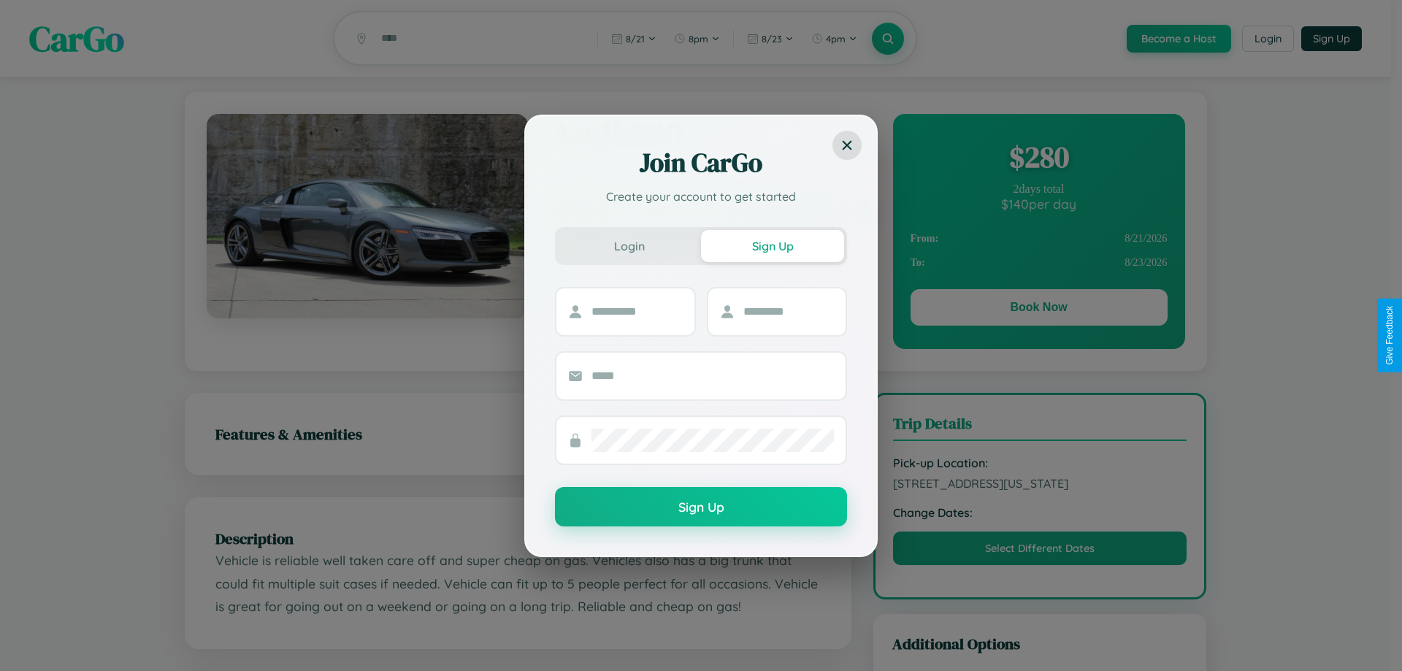
click at [1038, 159] on div "Join CarGo Create your account to get started Login Sign Up Sign Up" at bounding box center [701, 335] width 1402 height 671
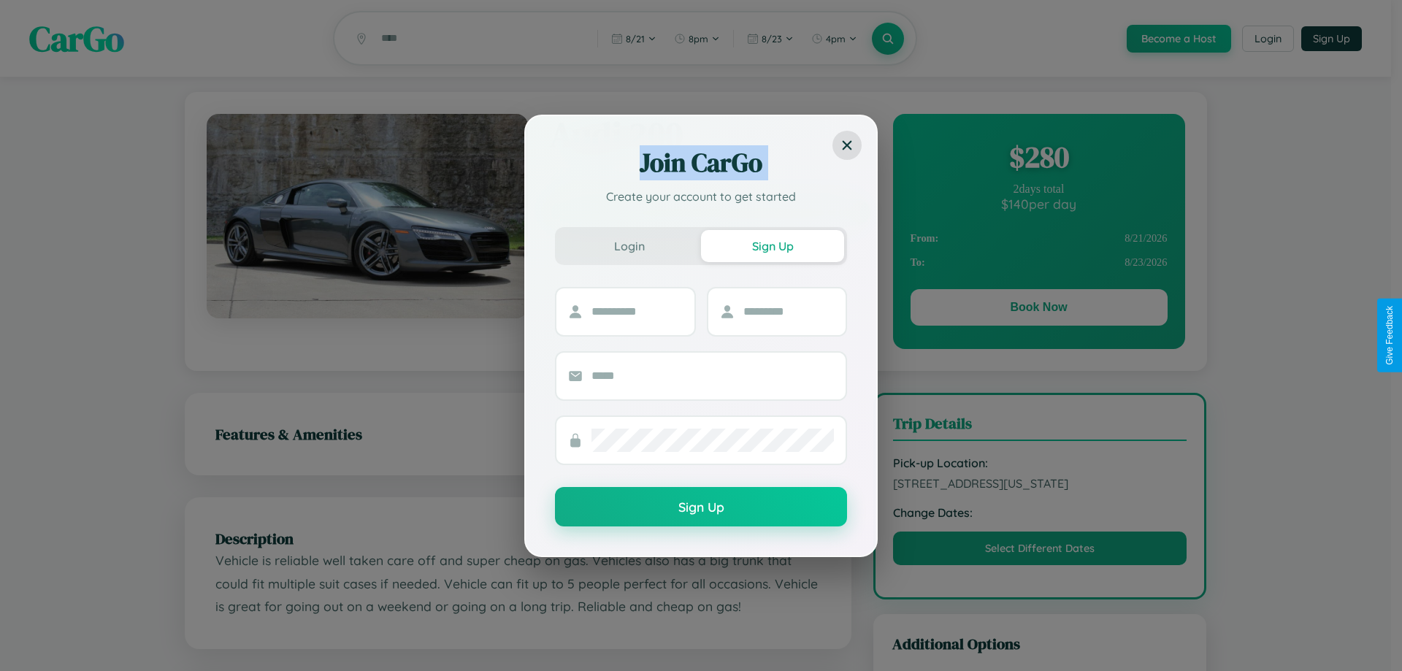
click at [1038, 159] on div "Join CarGo Create your account to get started Login Sign Up Sign Up" at bounding box center [701, 335] width 1402 height 671
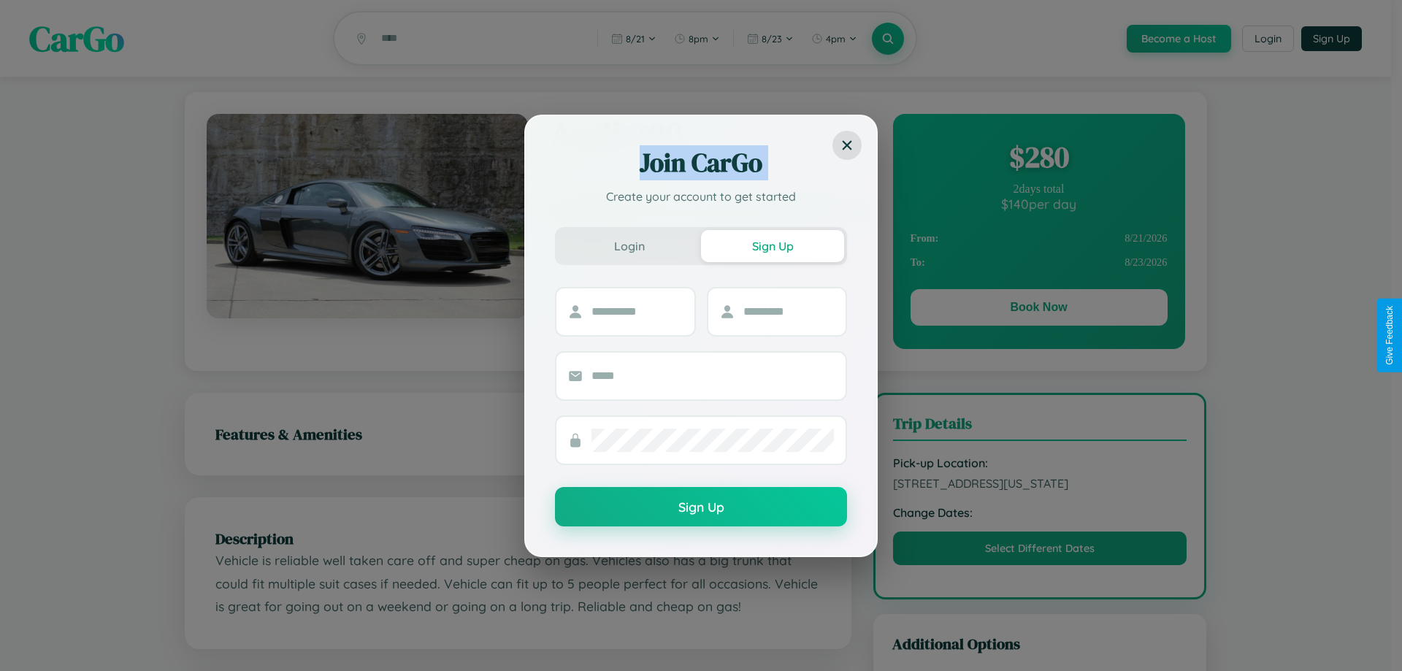
click at [1038, 159] on div "Join CarGo Create your account to get started Login Sign Up Sign Up" at bounding box center [701, 335] width 1402 height 671
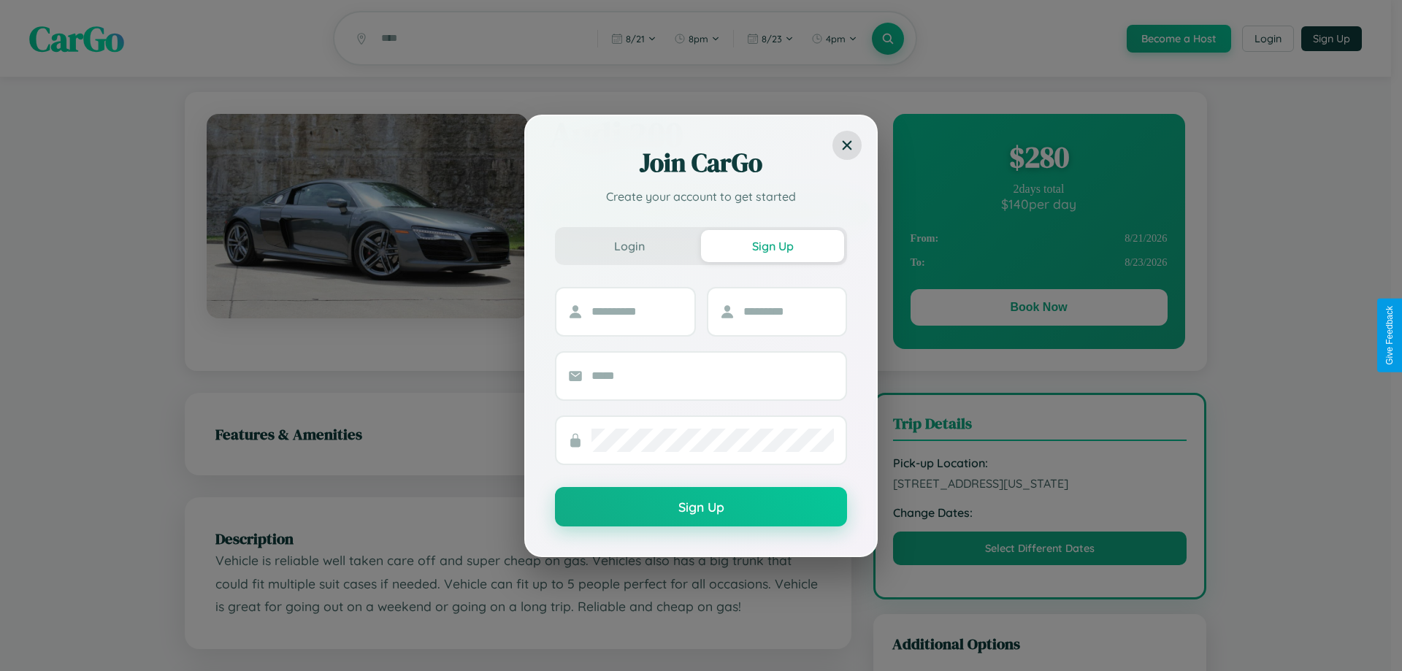
click at [1038, 159] on div "Join CarGo Create your account to get started Login Sign Up Sign Up" at bounding box center [701, 335] width 1402 height 671
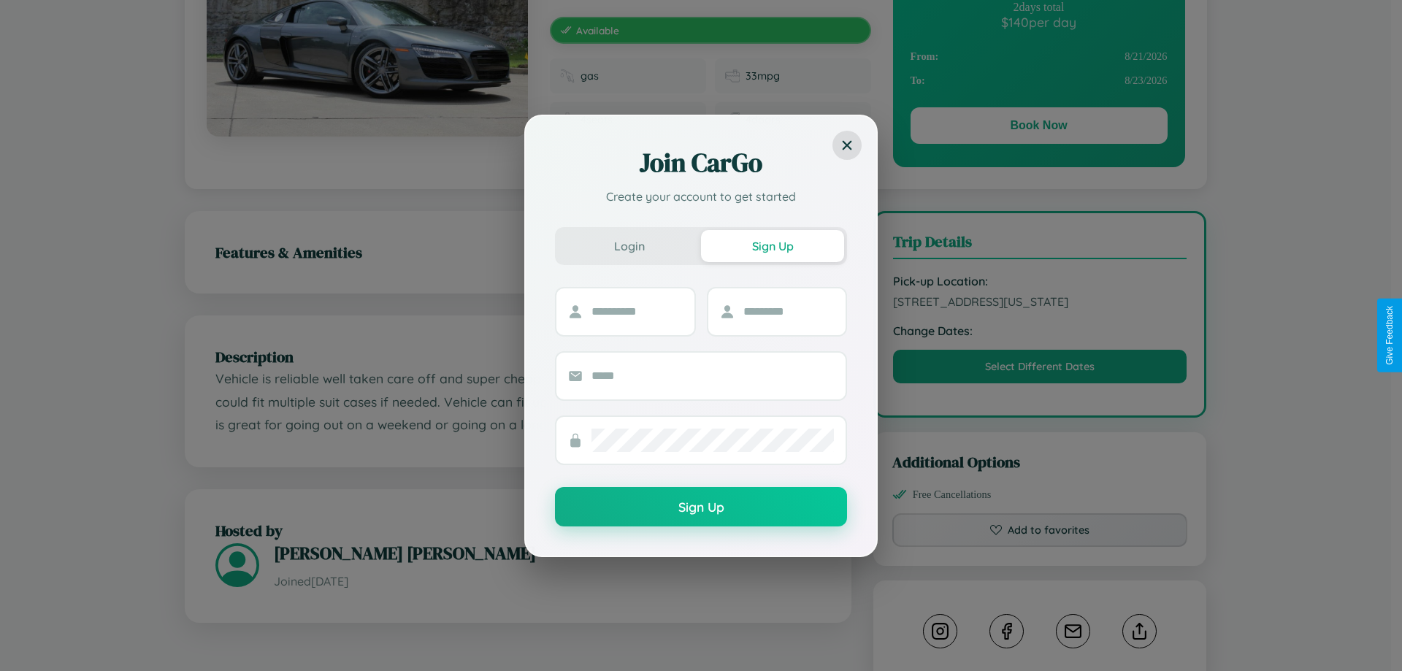
scroll to position [480, 0]
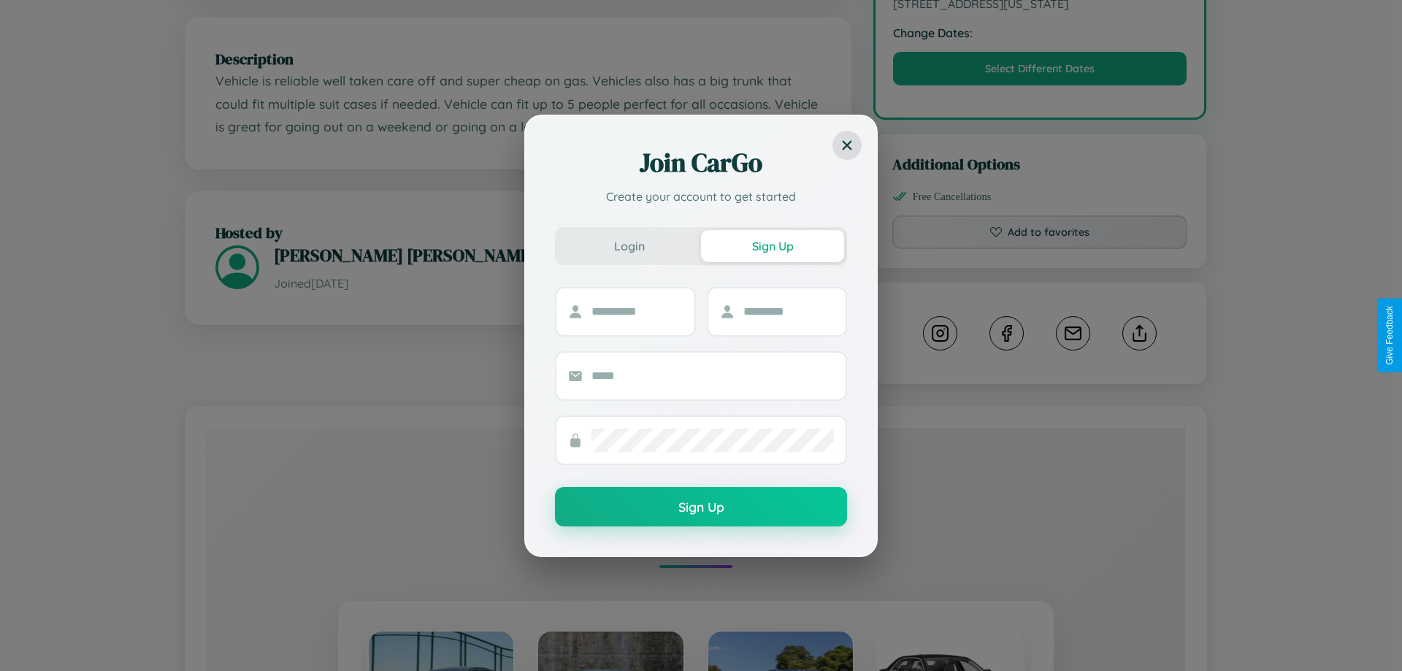
click at [1139, 335] on div "Join CarGo Create your account to get started Login Sign Up Sign Up" at bounding box center [701, 335] width 1402 height 671
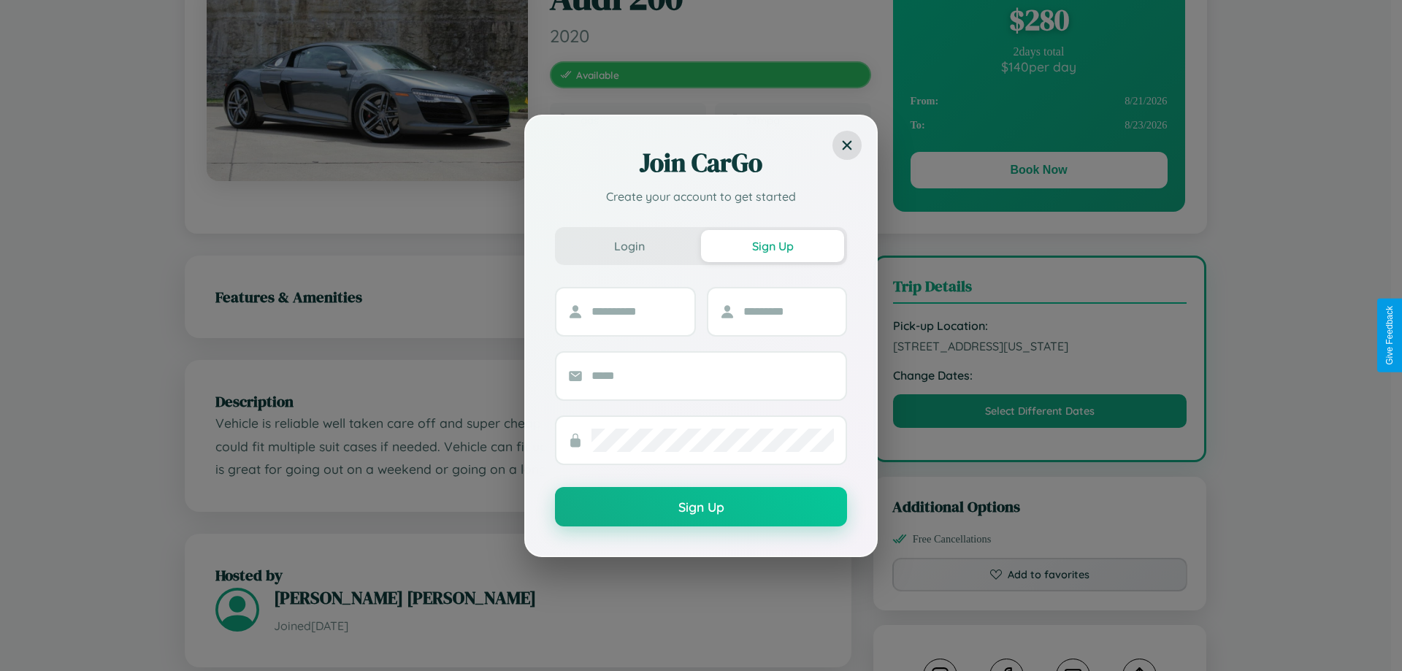
scroll to position [0, 0]
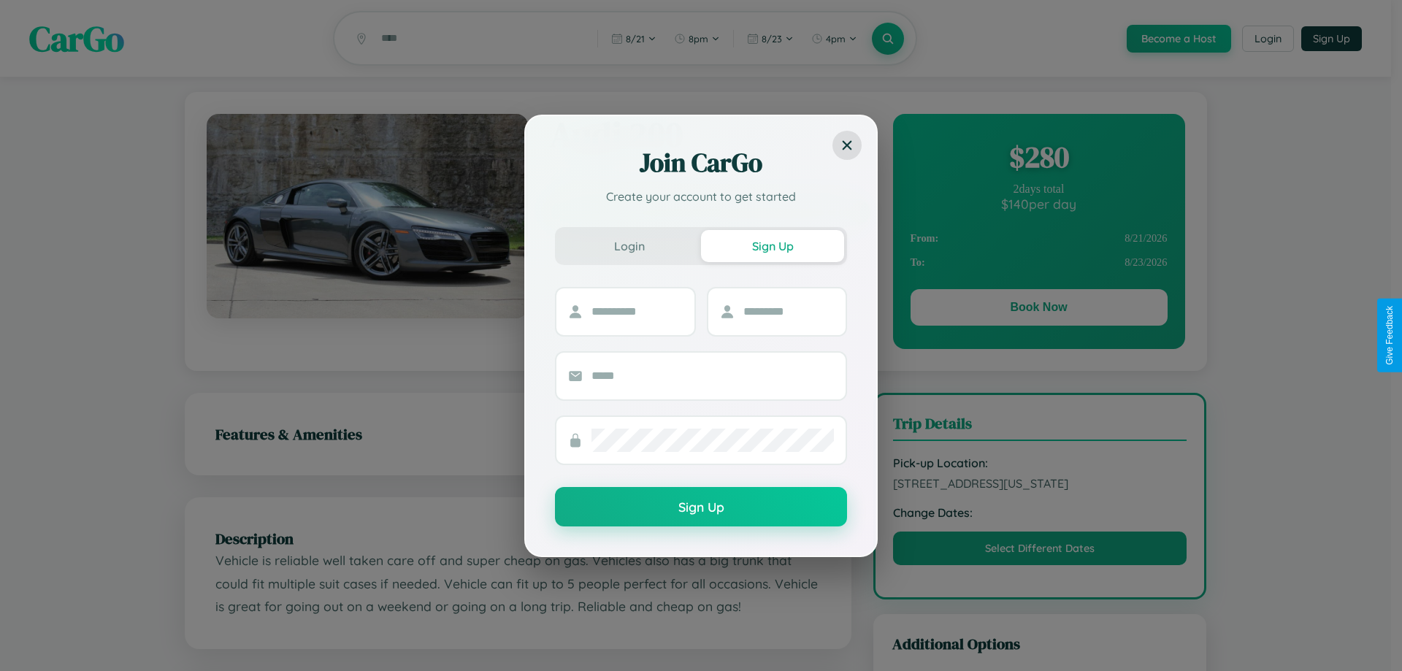
click at [1038, 310] on div "Join CarGo Create your account to get started Login Sign Up Sign Up" at bounding box center [701, 335] width 1402 height 671
